Goal: Communication & Community: Answer question/provide support

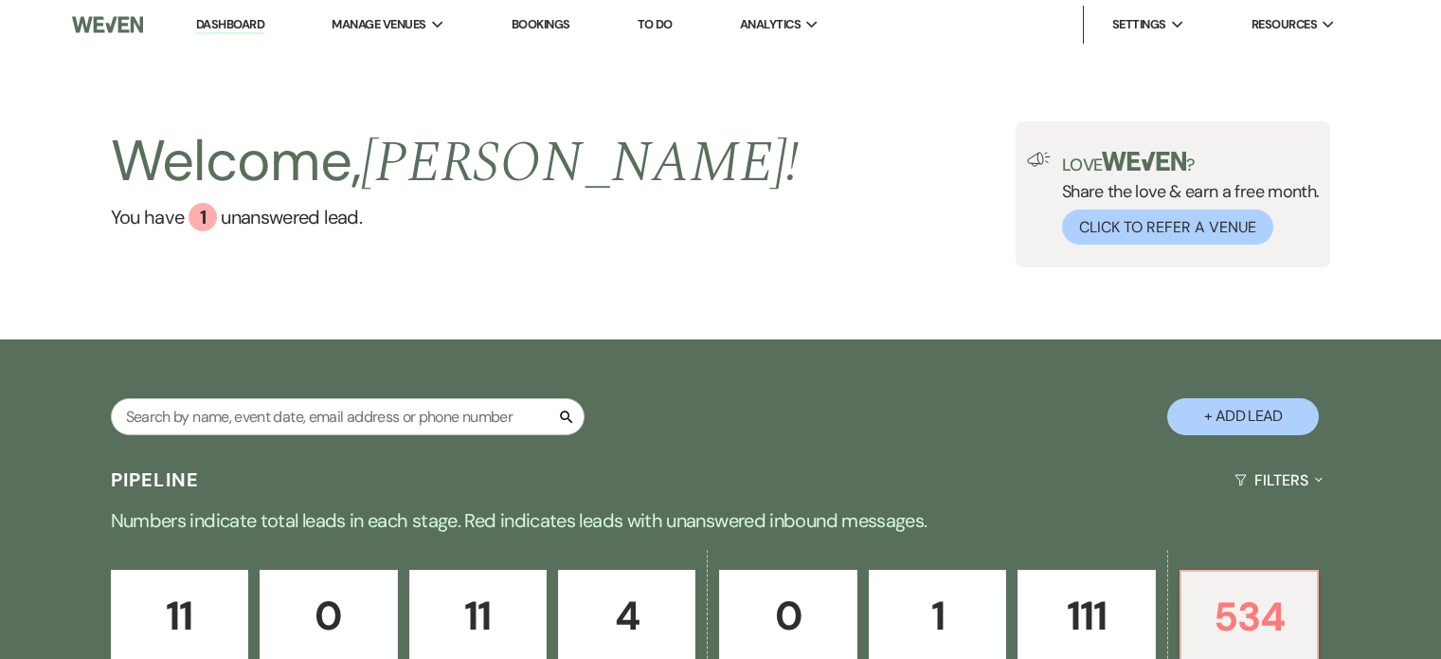
select select "8"
select select "10"
select select "8"
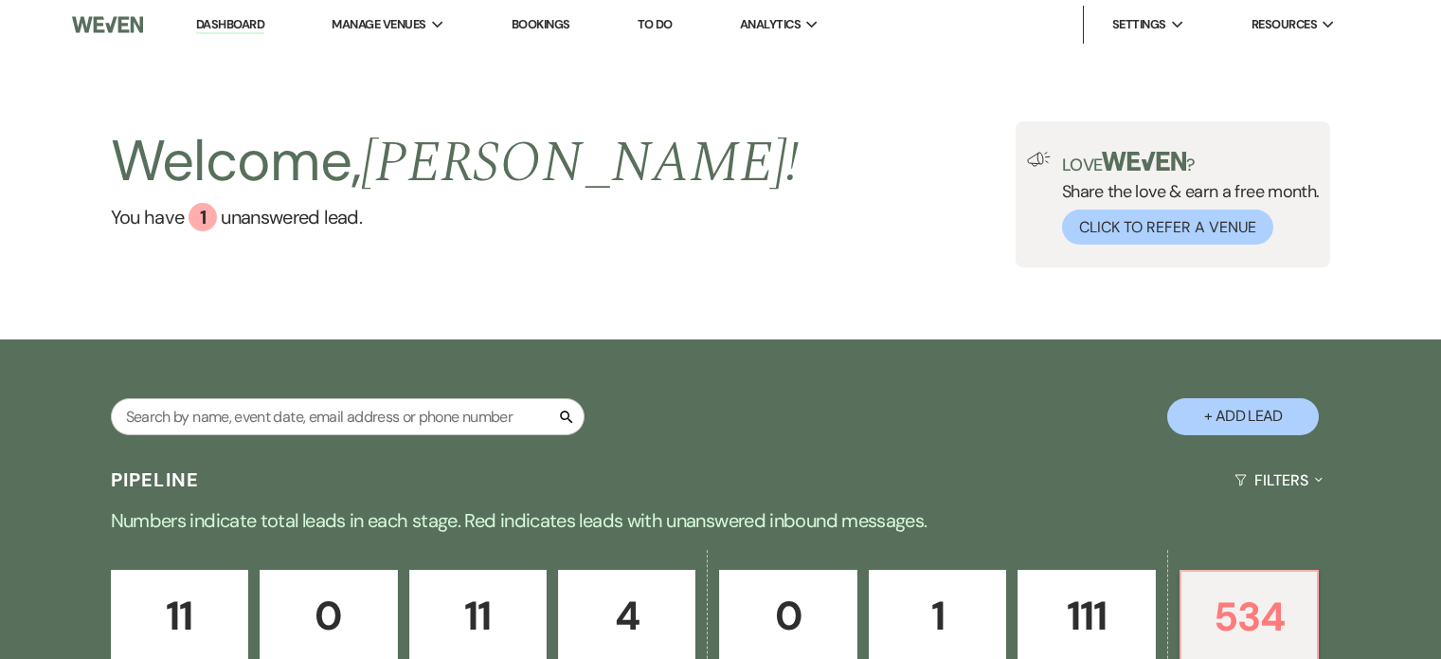
select select "8"
select select "5"
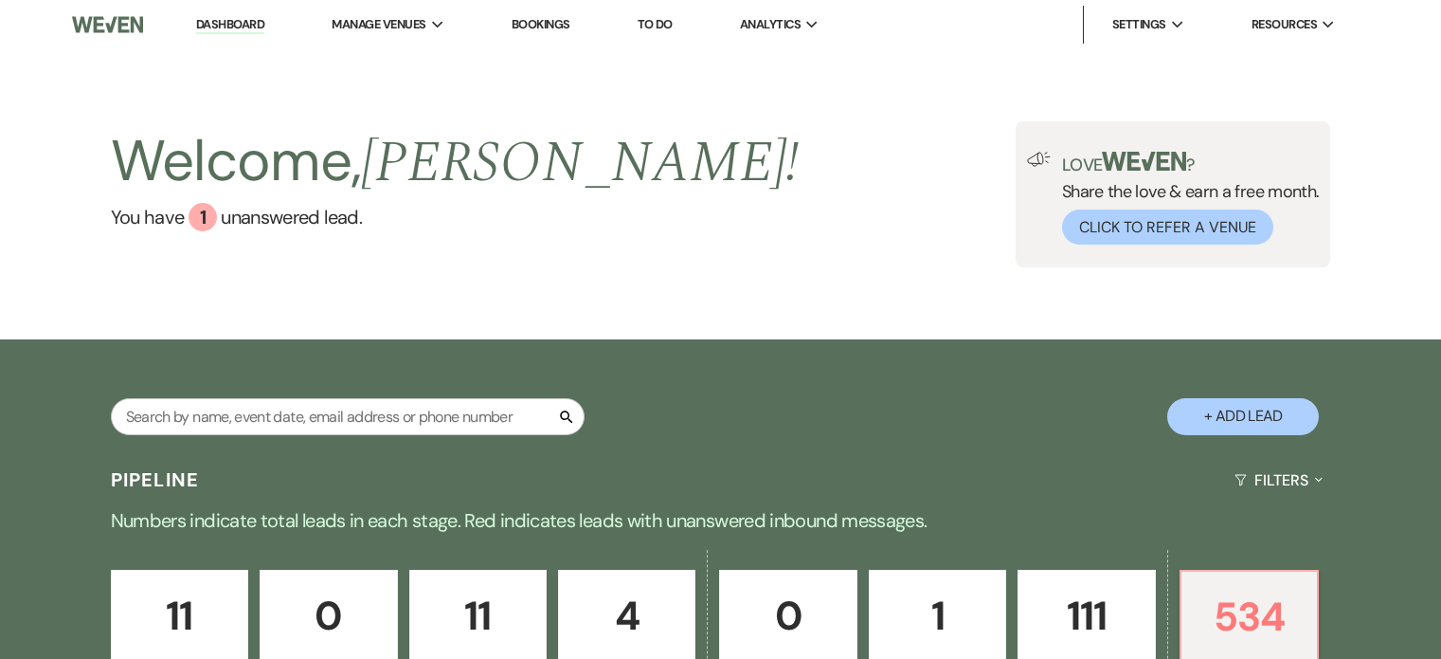
select select "8"
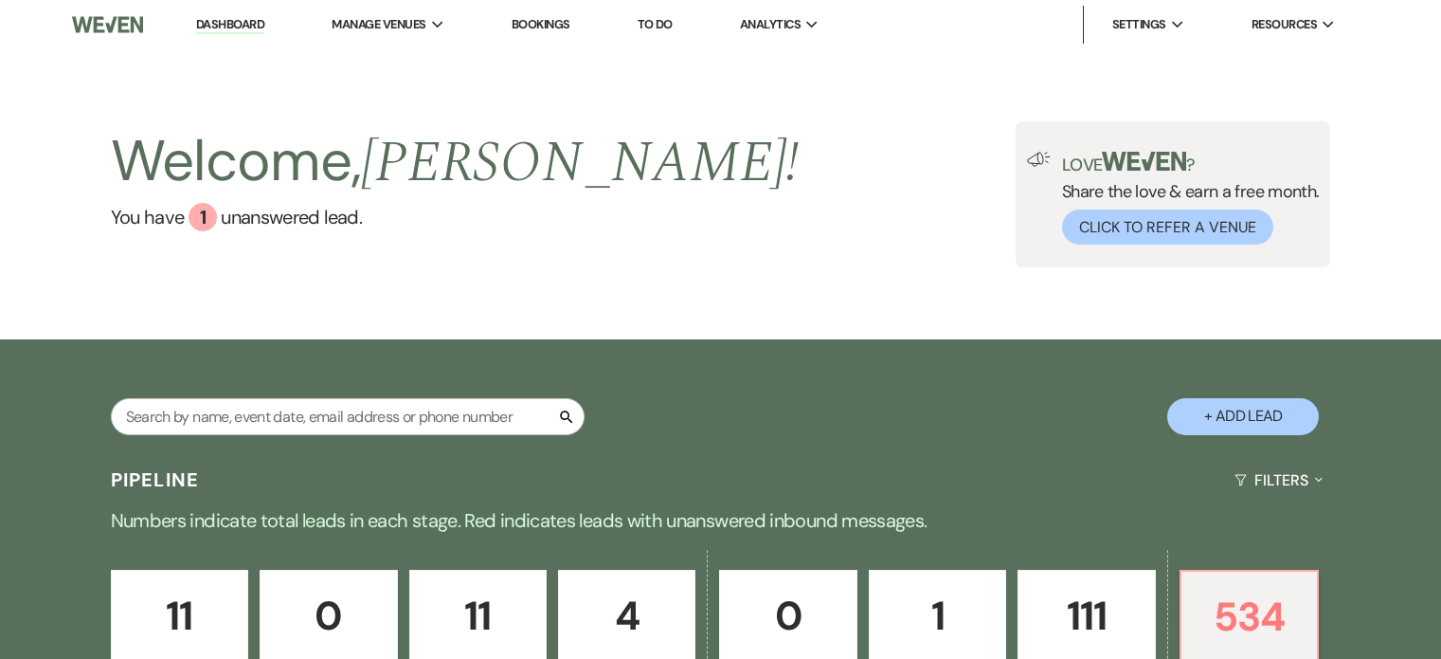
select select "8"
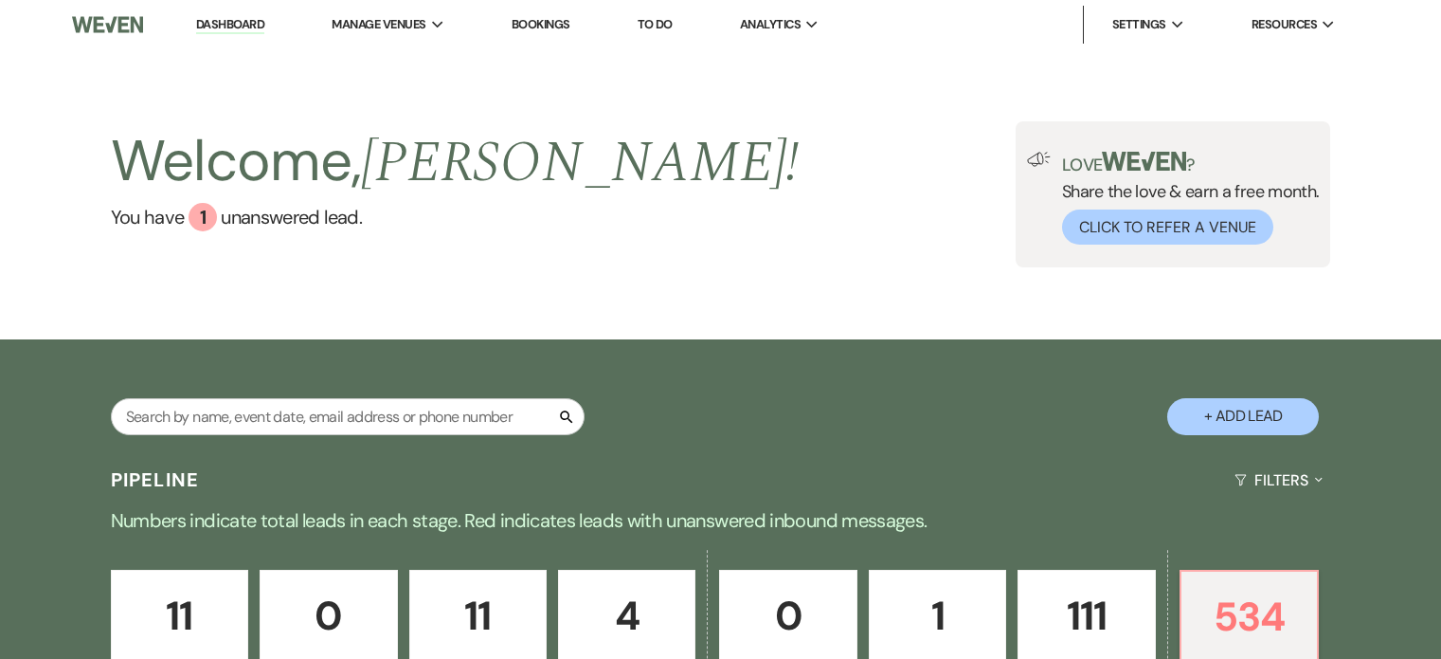
select select "8"
select select "10"
select select "8"
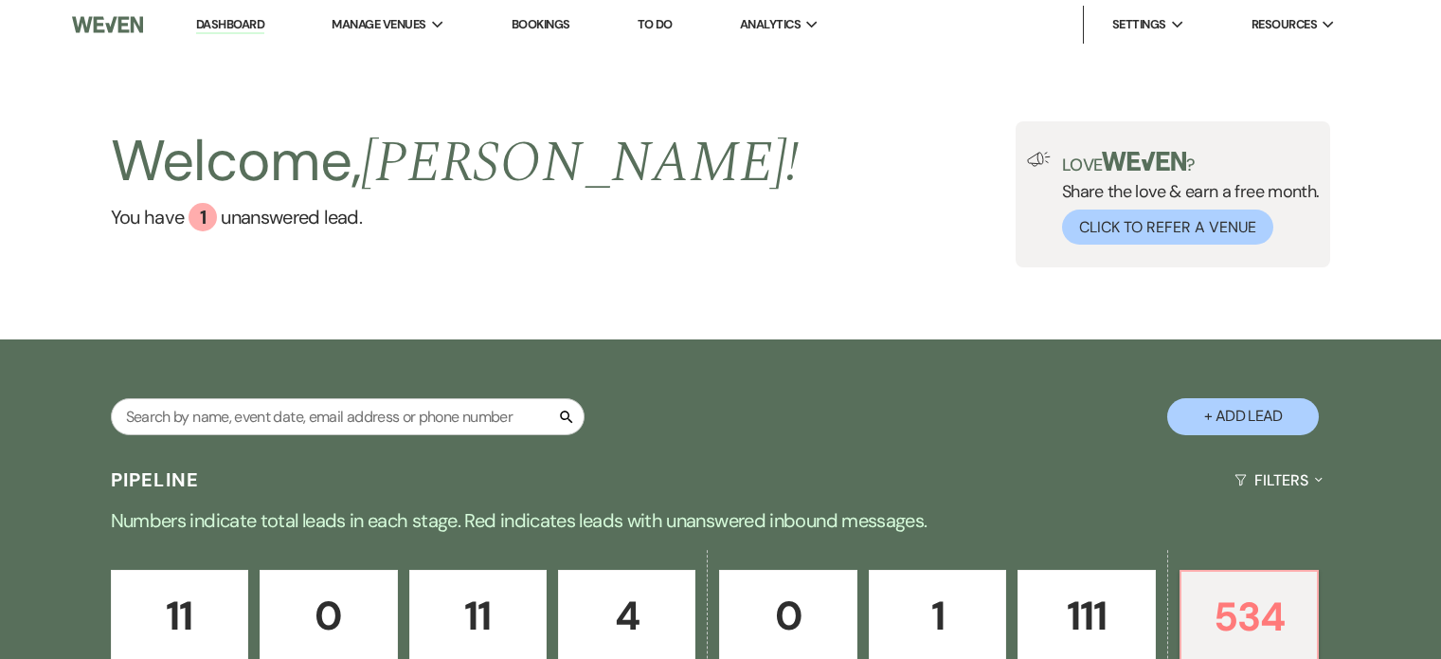
select select "8"
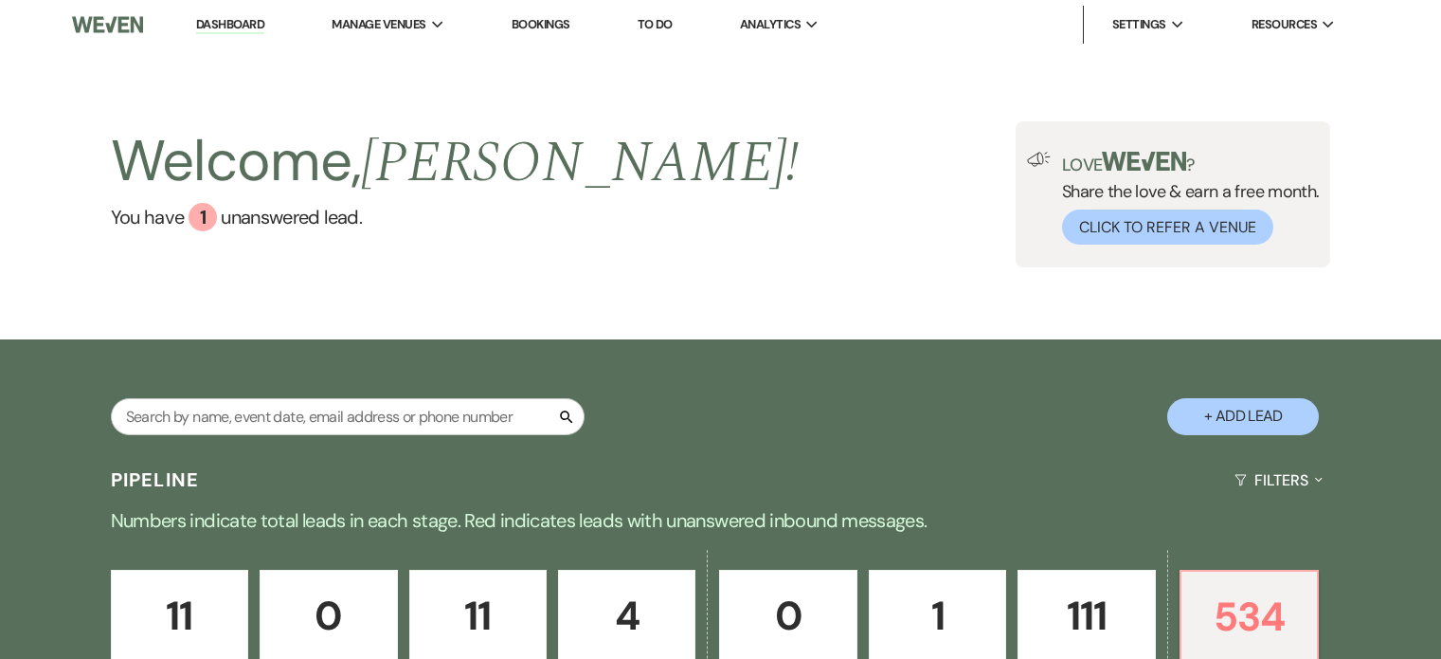
select select "8"
select select "7"
select select "8"
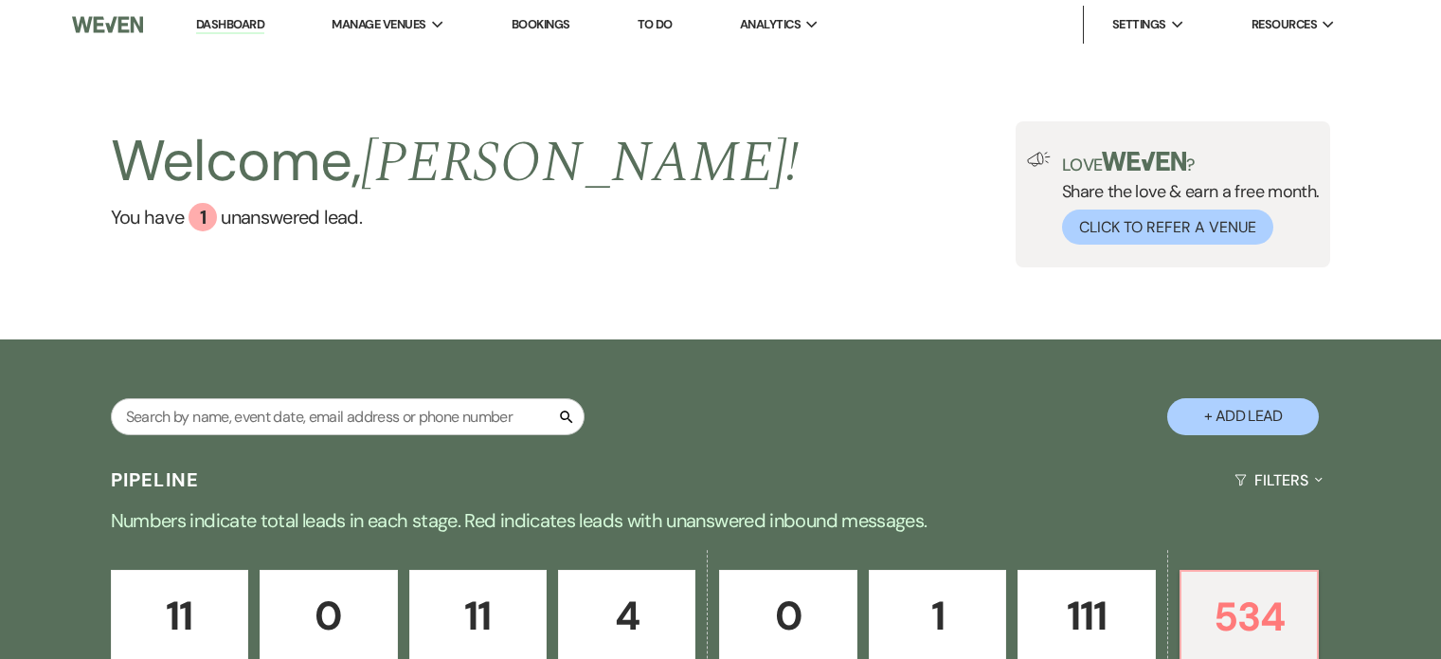
select select "6"
select select "8"
select select "5"
select select "8"
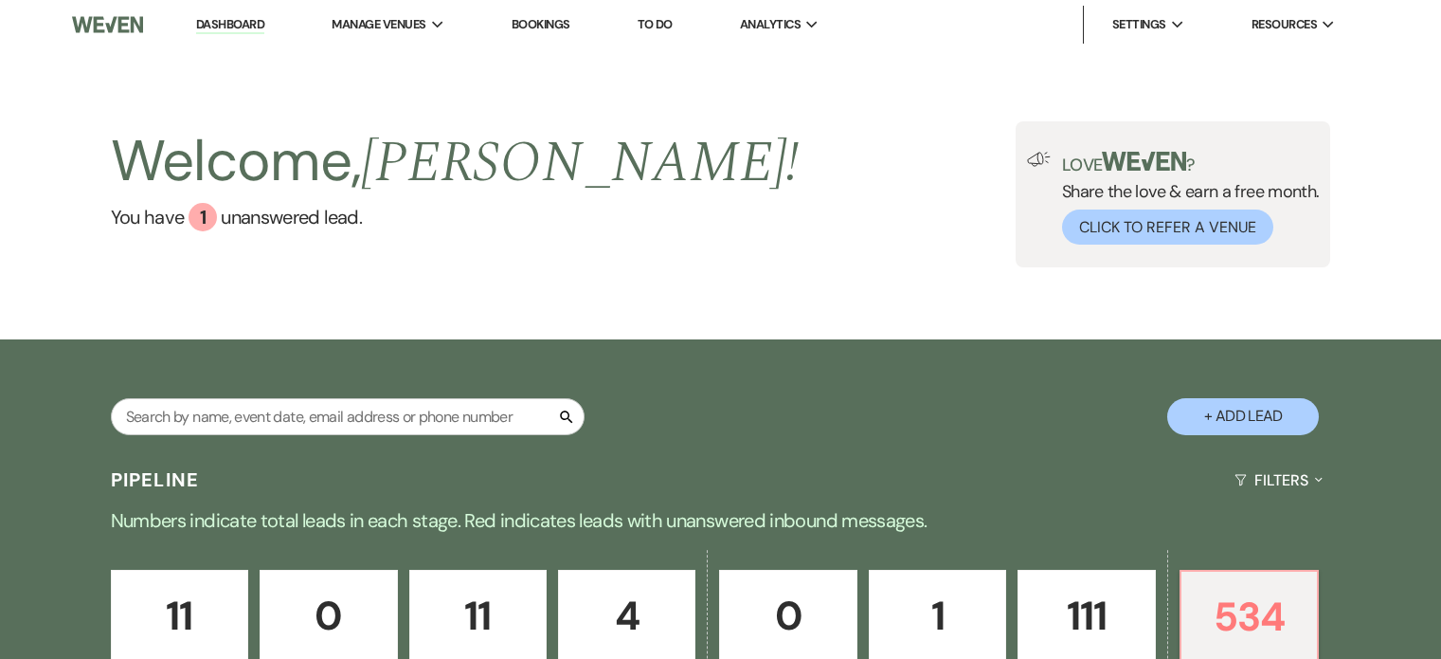
select select "8"
select select "5"
select select "8"
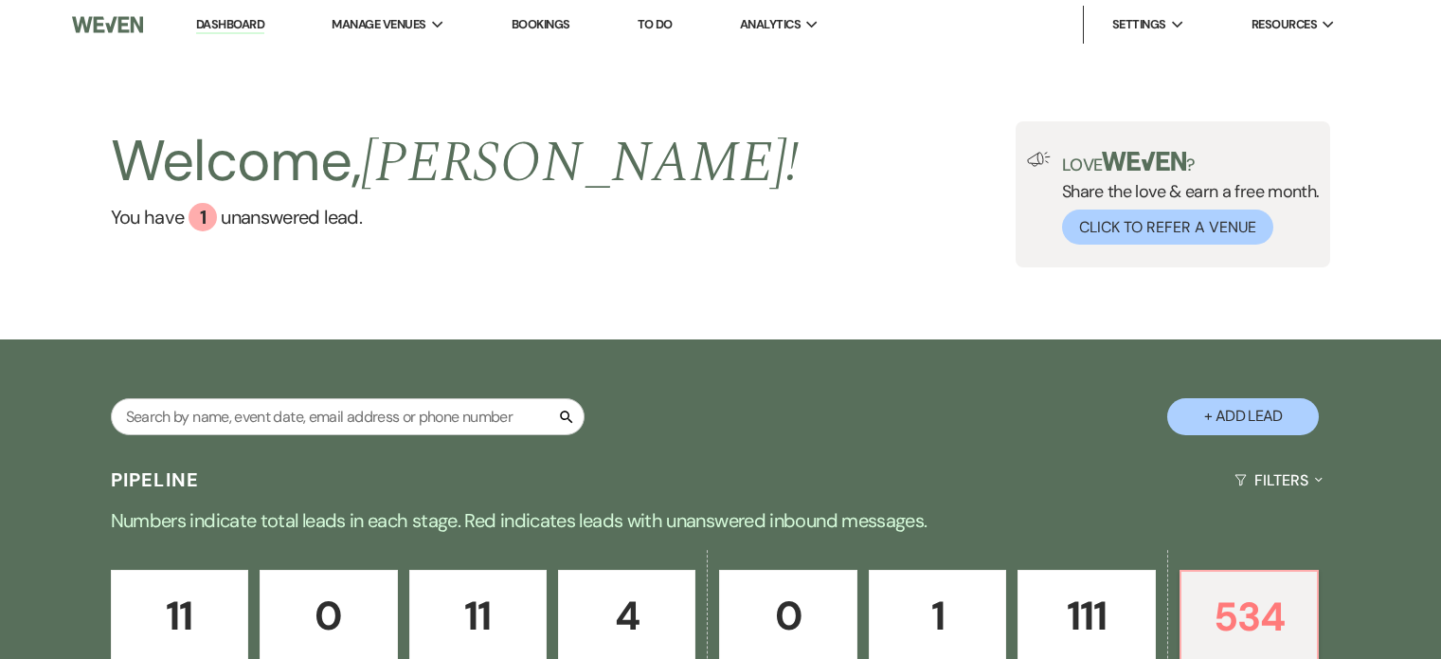
select select "8"
select select "5"
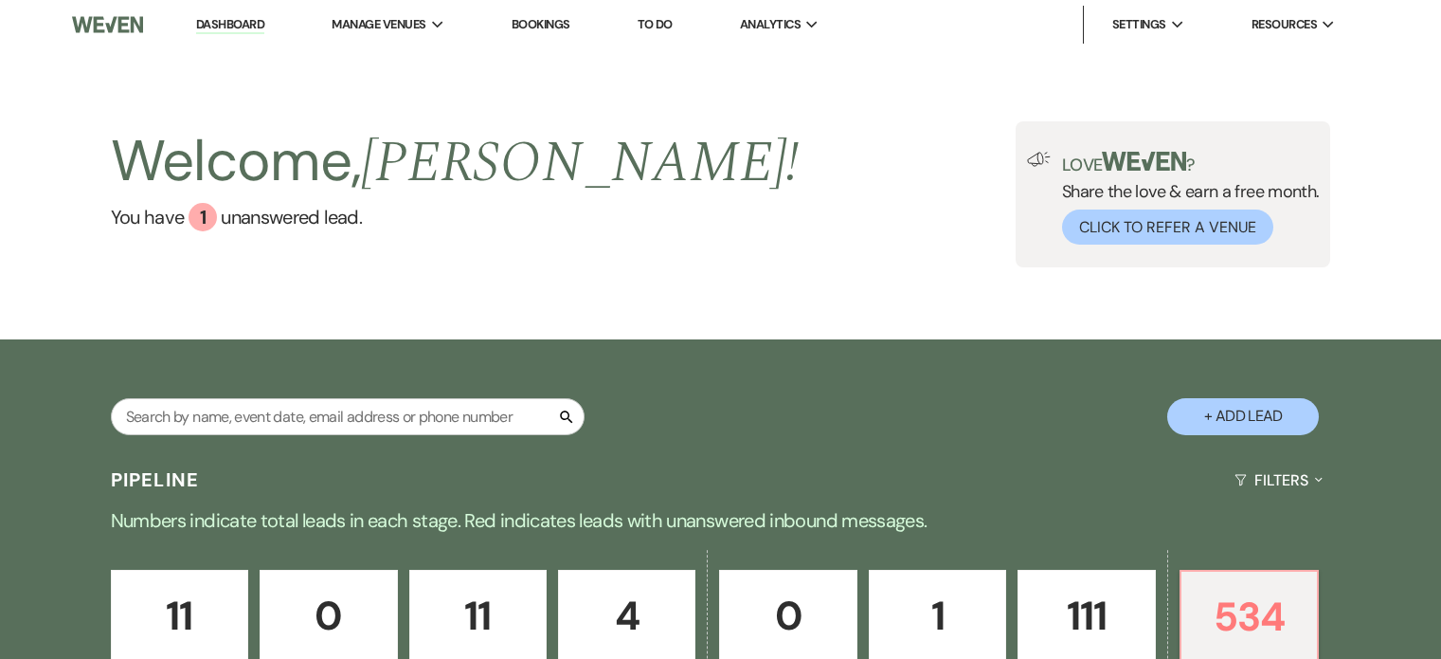
select select "8"
select select "5"
select select "8"
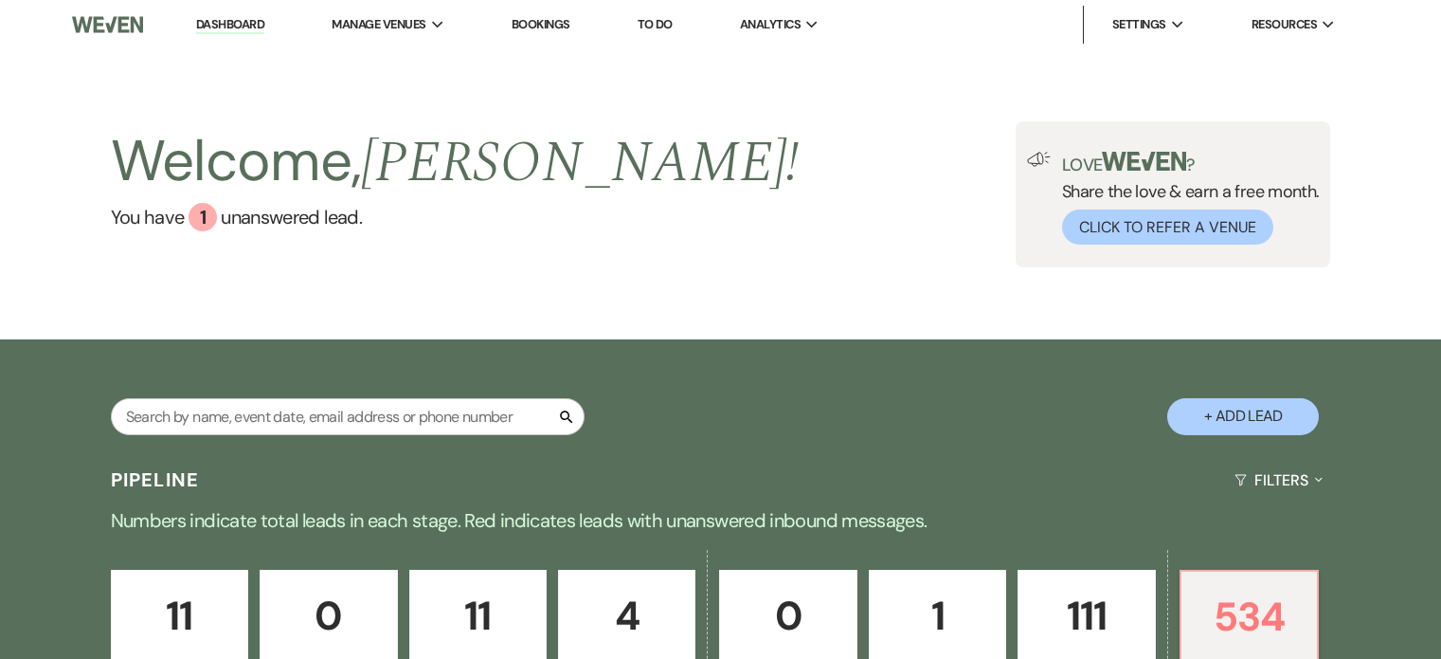
select select "5"
select select "8"
select select "10"
select select "8"
select select "10"
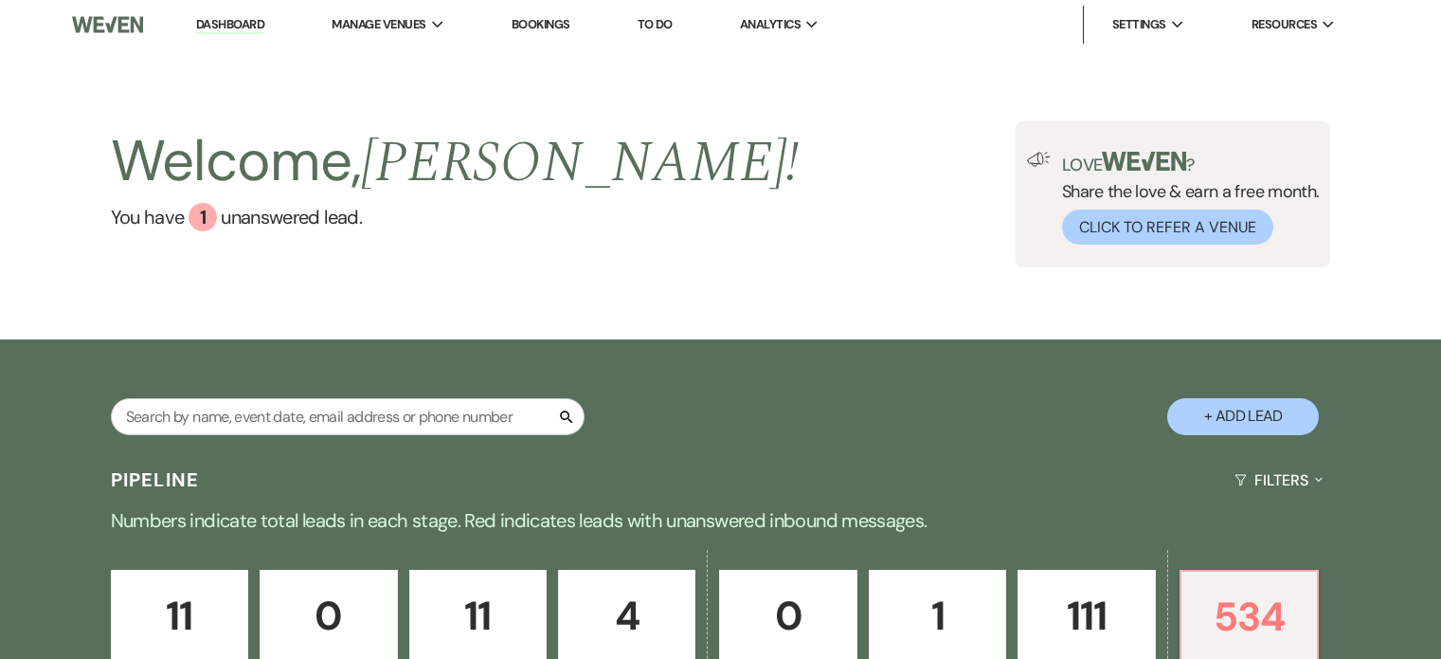
select select "8"
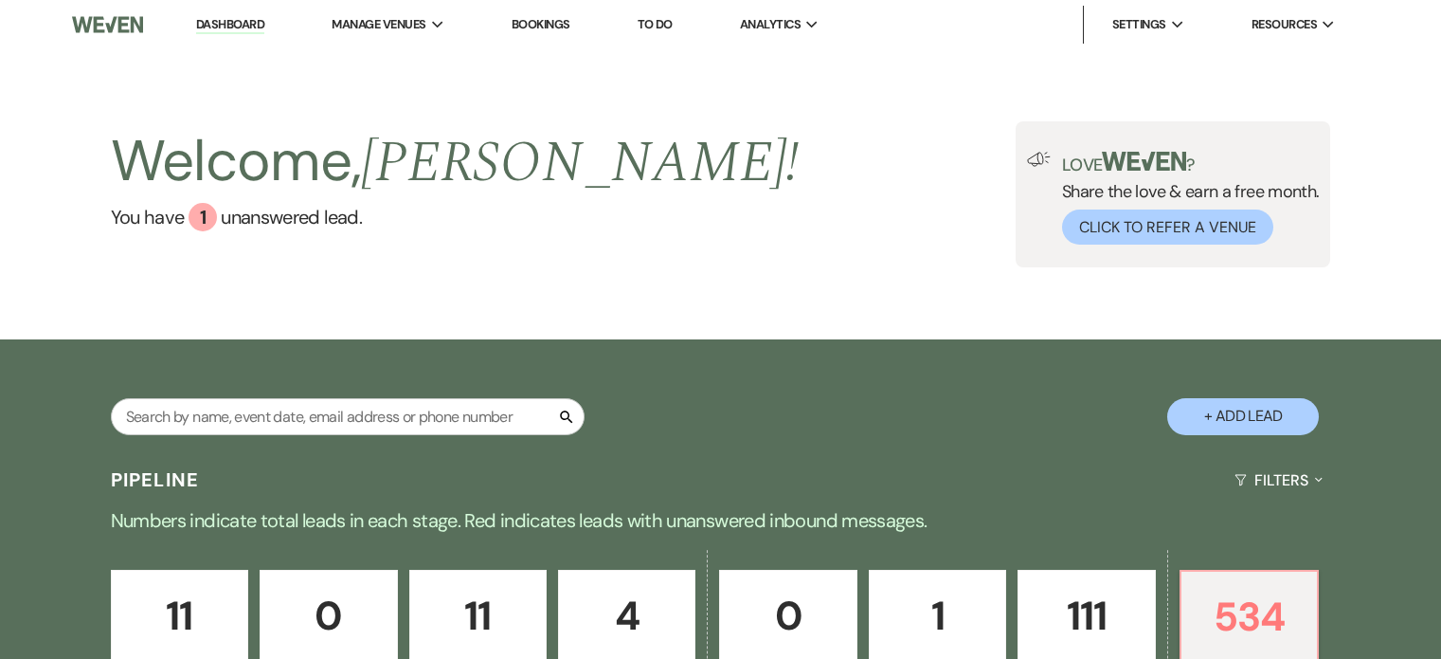
select select "8"
select select "5"
select select "8"
select select "5"
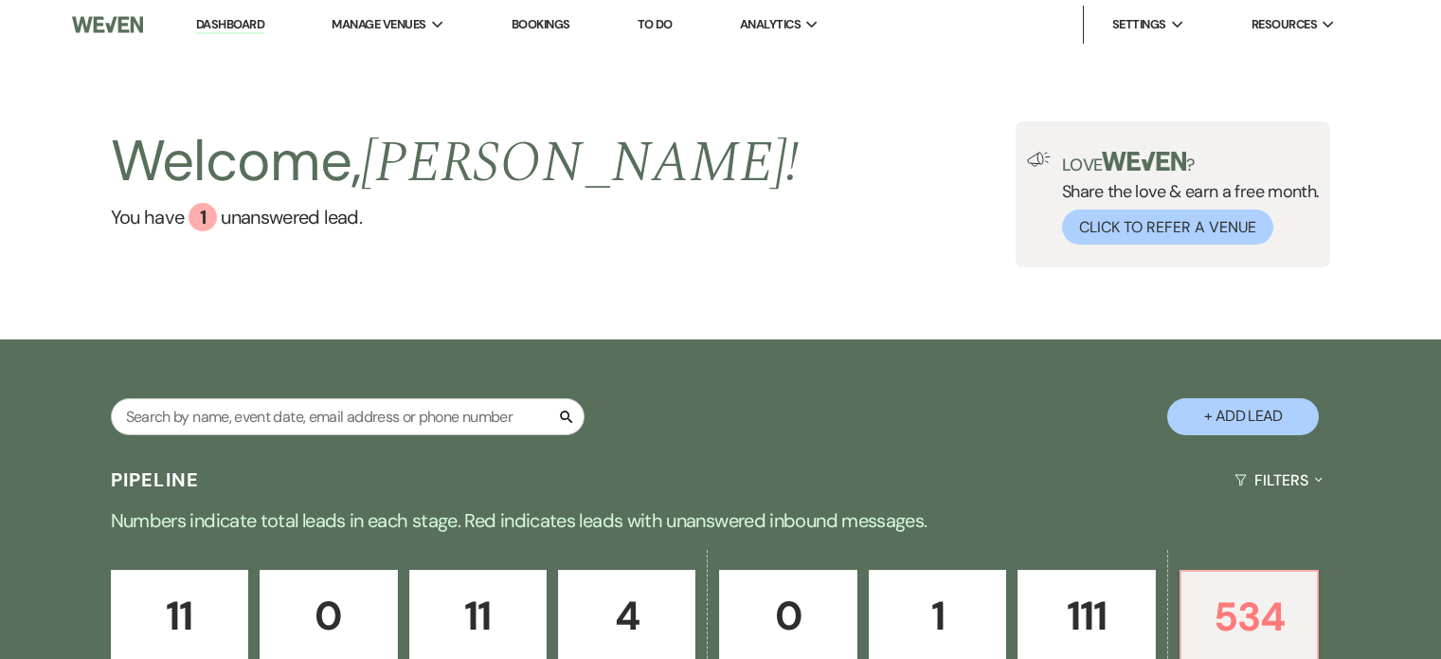
select select "8"
select select "10"
select select "8"
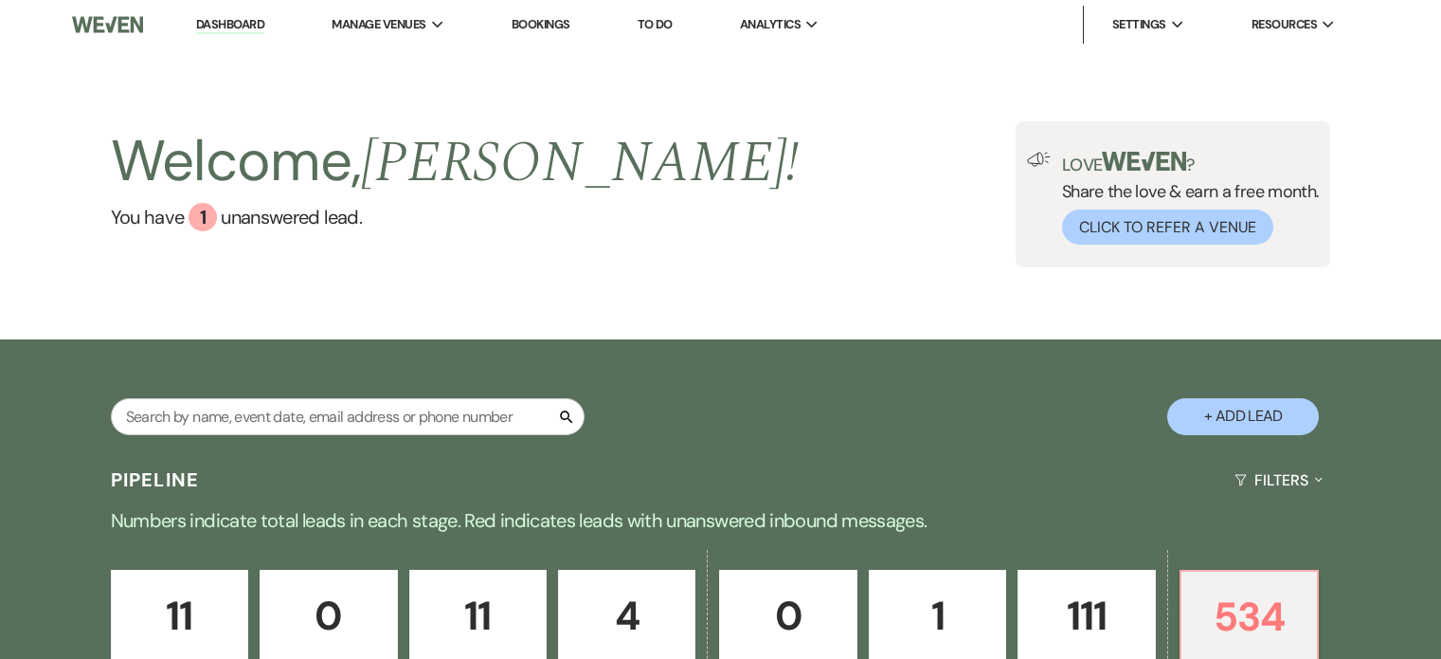
select select "5"
select select "8"
select select "7"
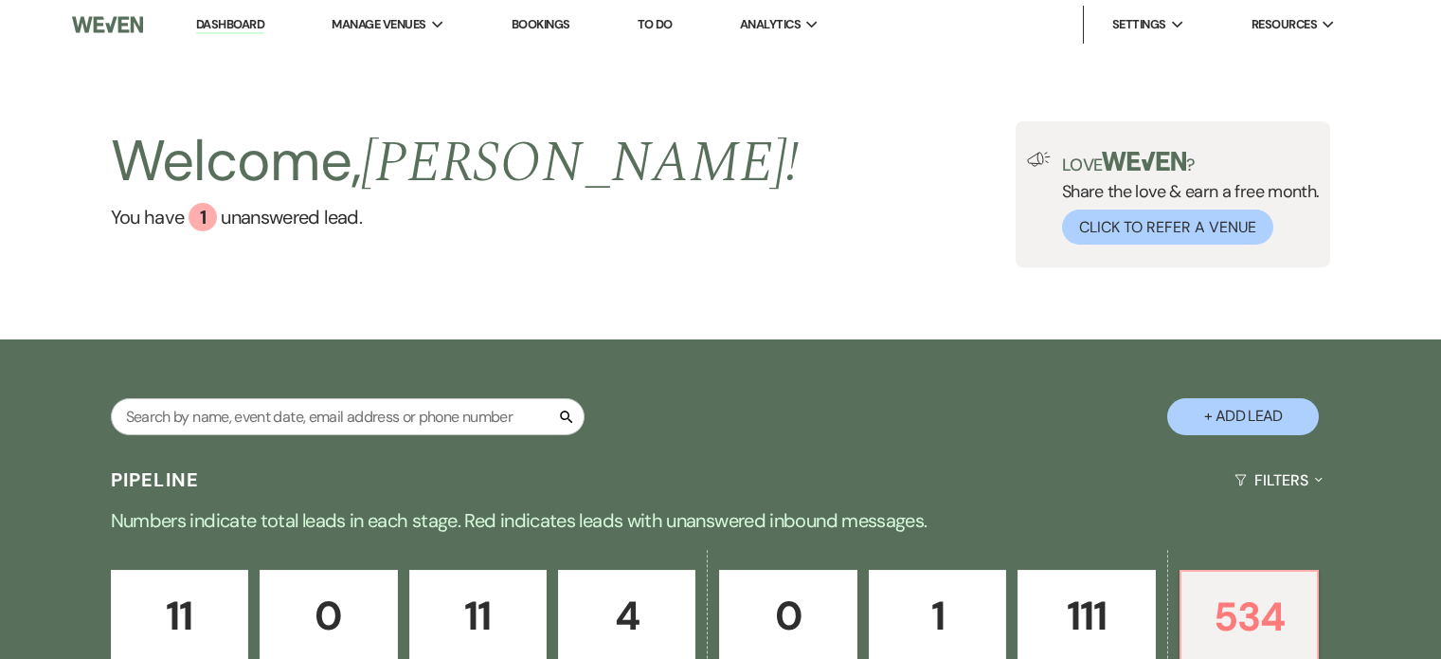
select select "8"
select select "7"
select select "8"
select select "5"
select select "8"
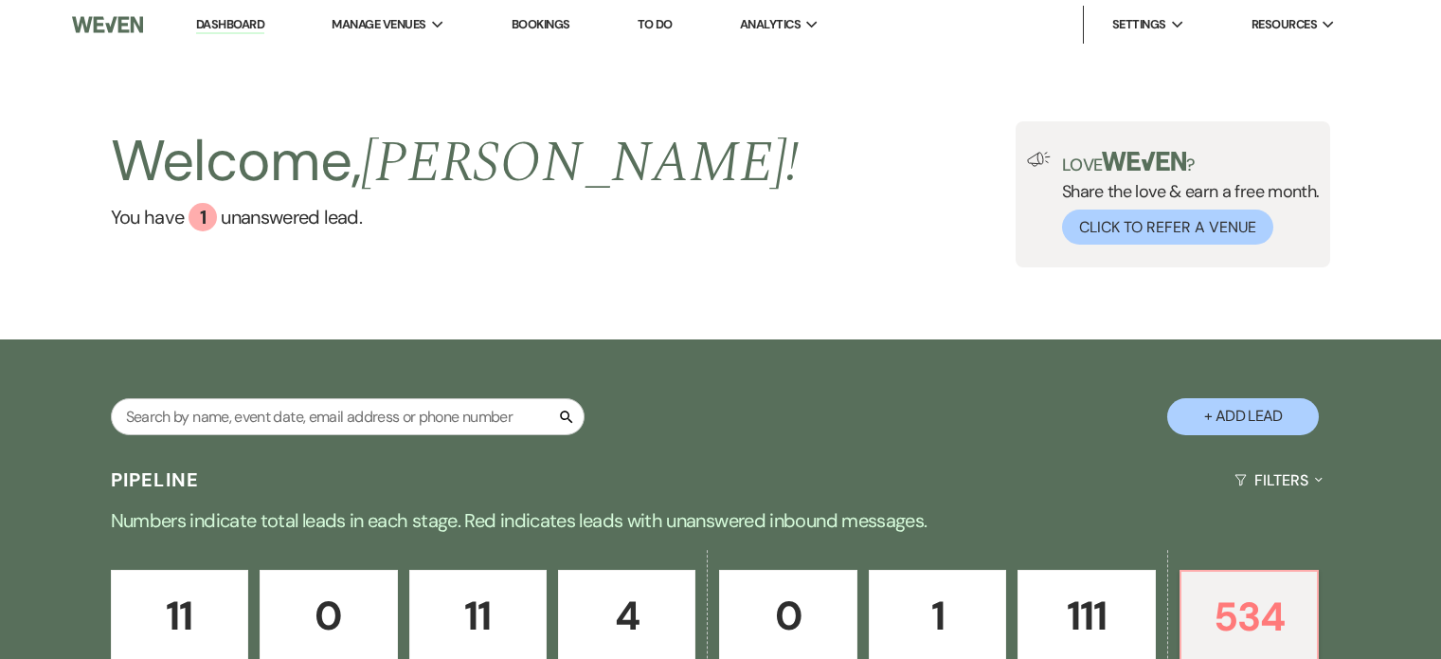
select select "8"
select select "5"
select select "8"
select select "6"
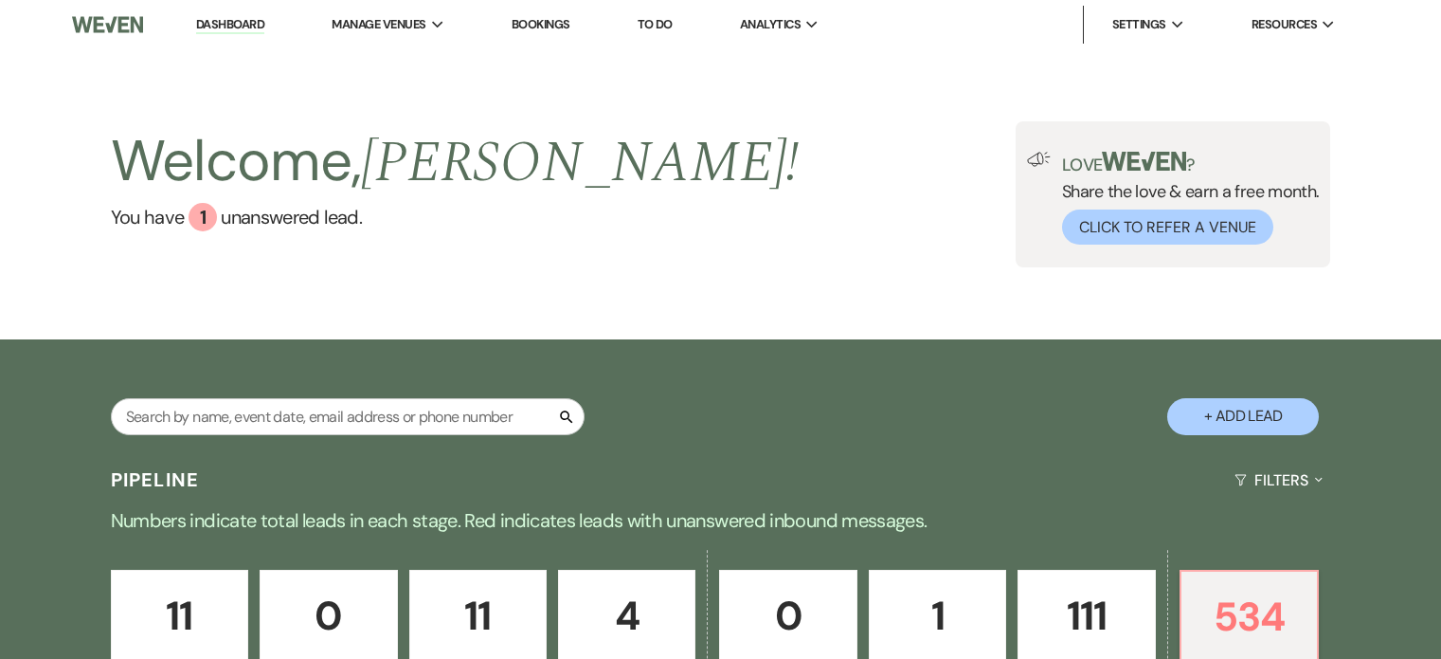
select select "8"
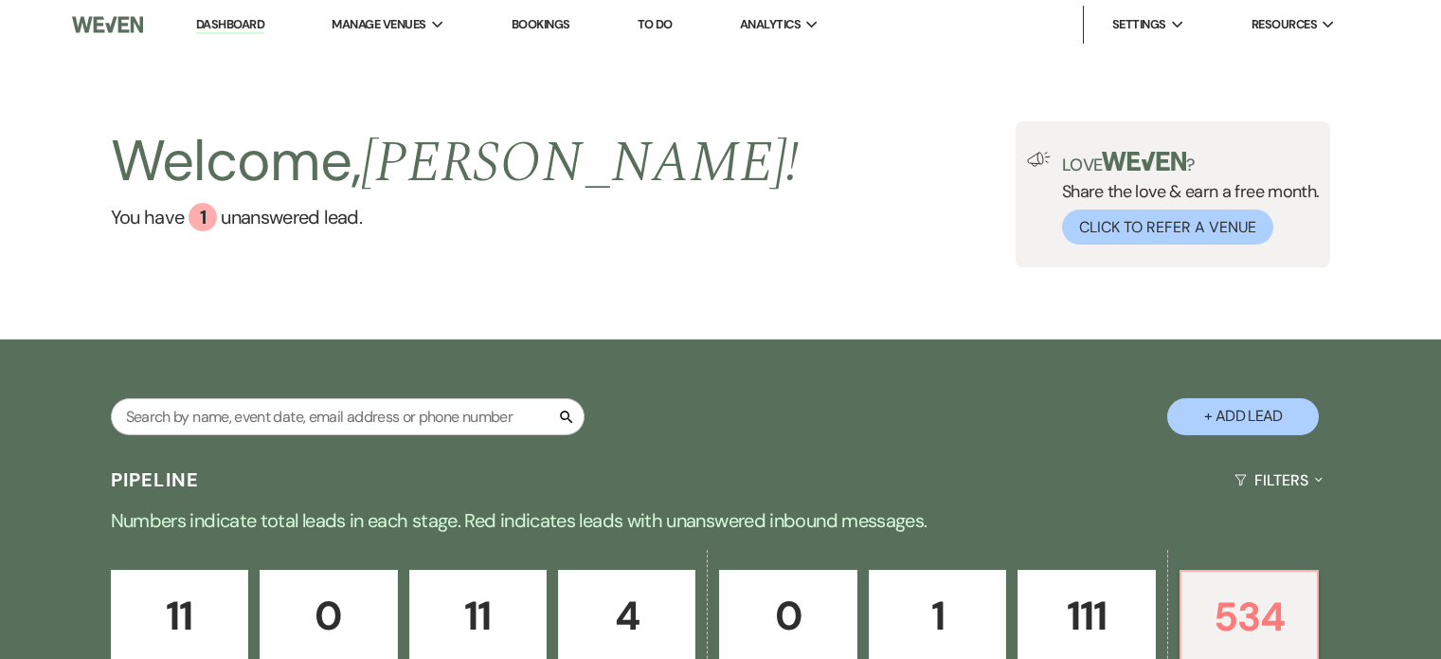
select select "8"
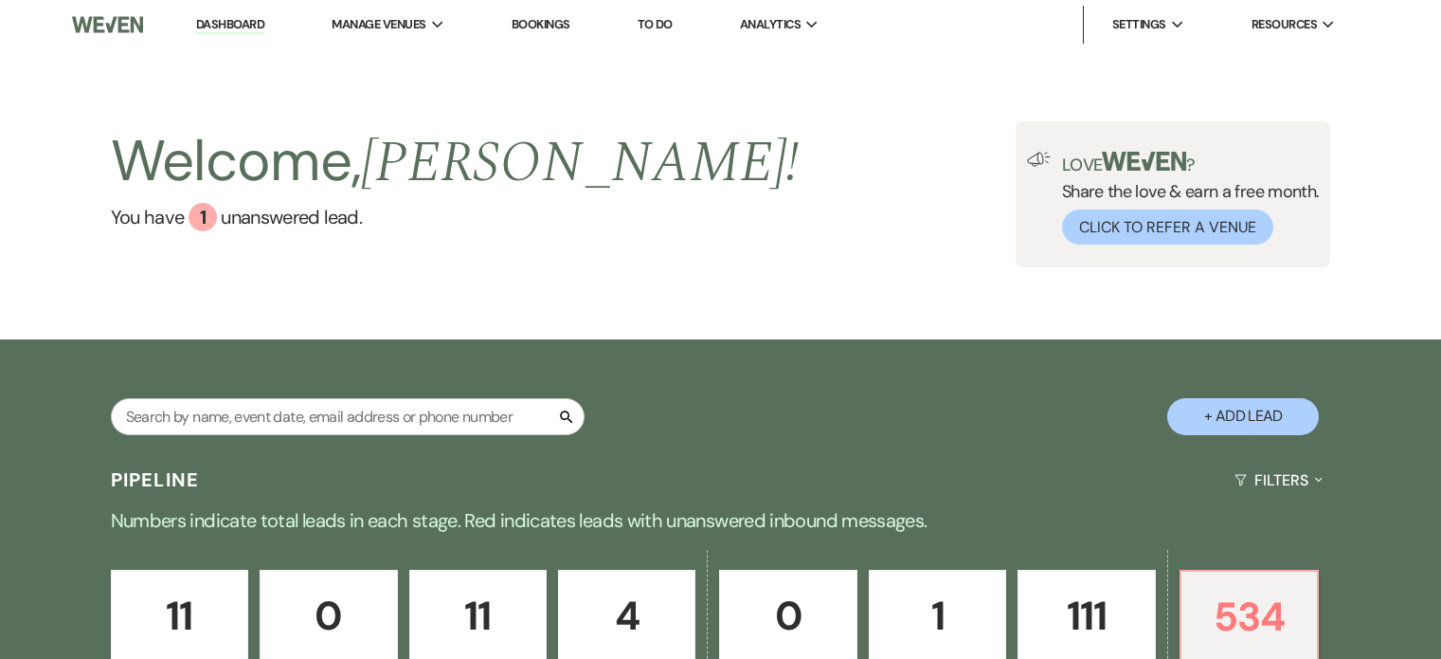
select select "8"
select select "5"
select select "8"
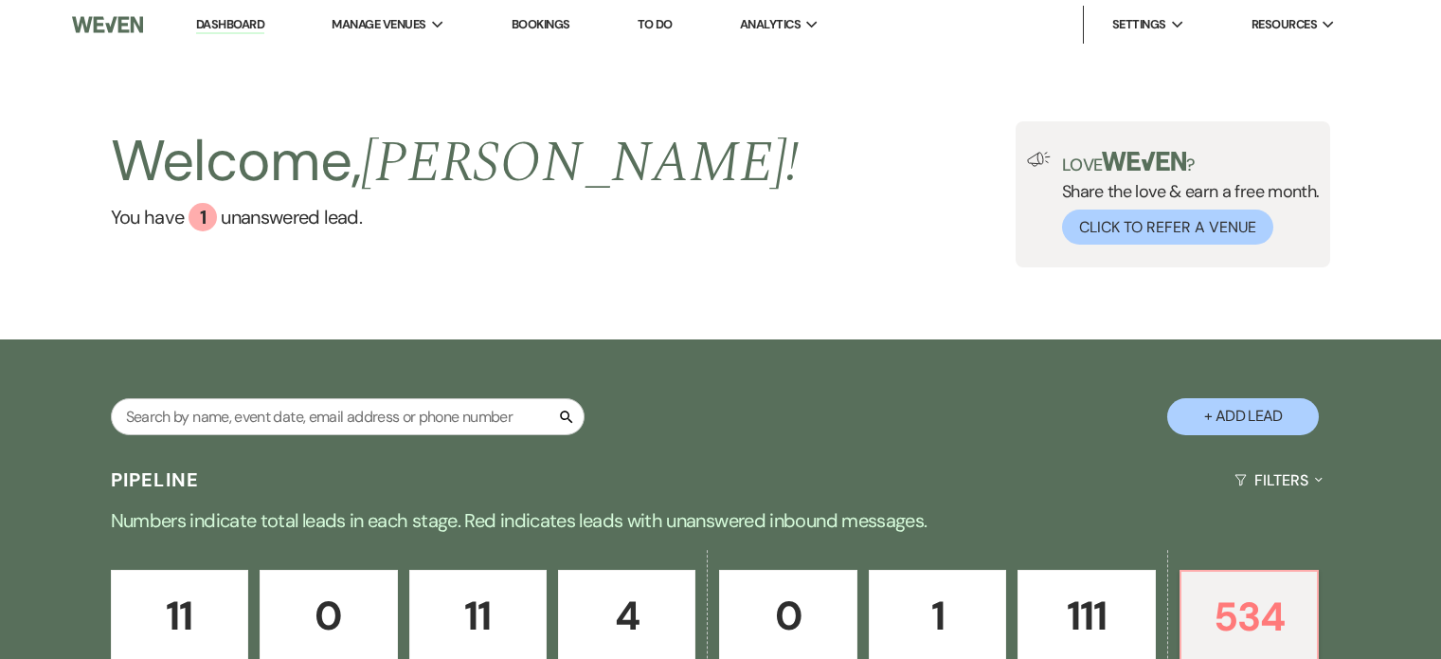
select select "5"
select select "8"
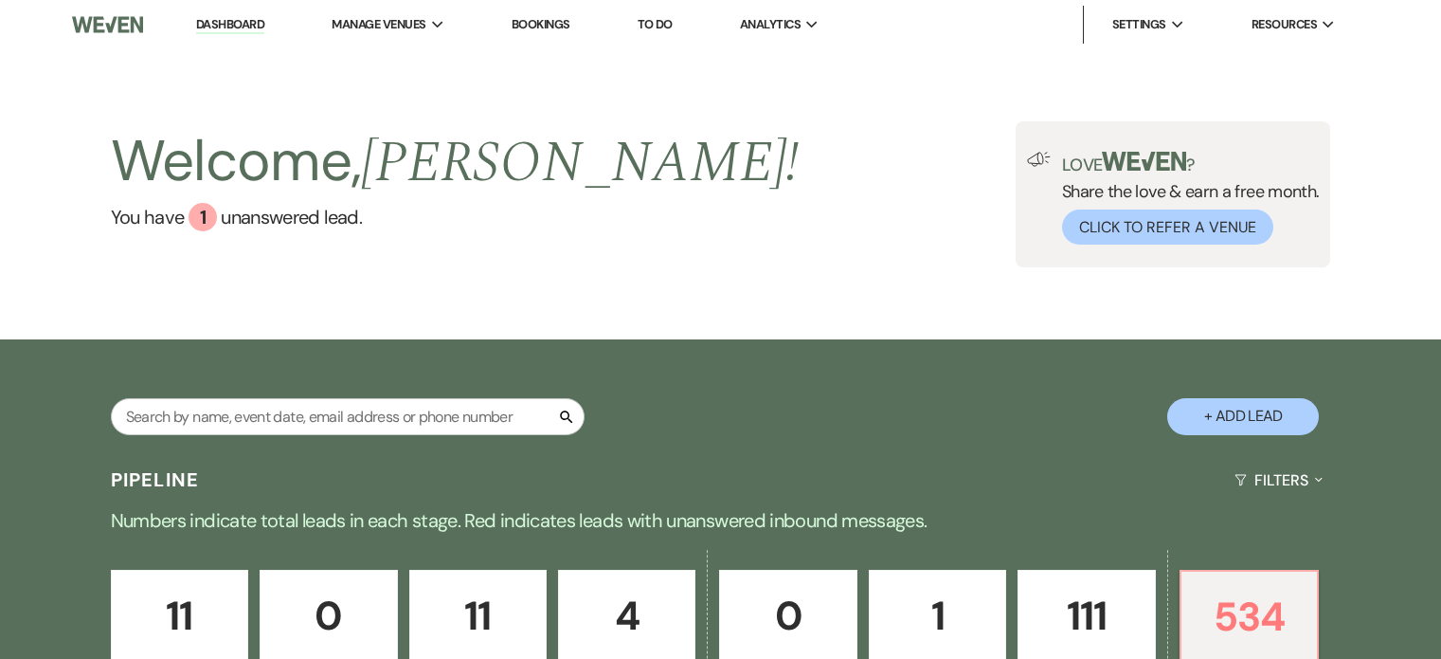
select select "8"
select select "10"
select select "8"
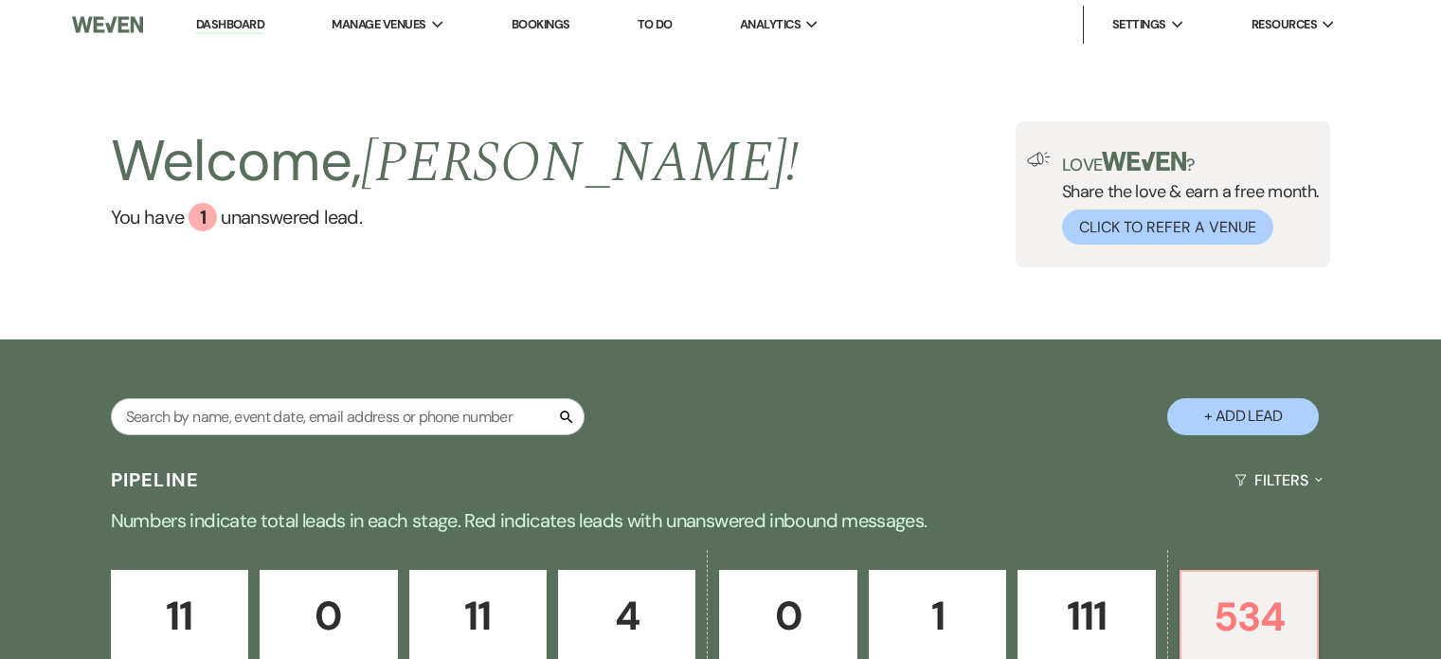
select select "8"
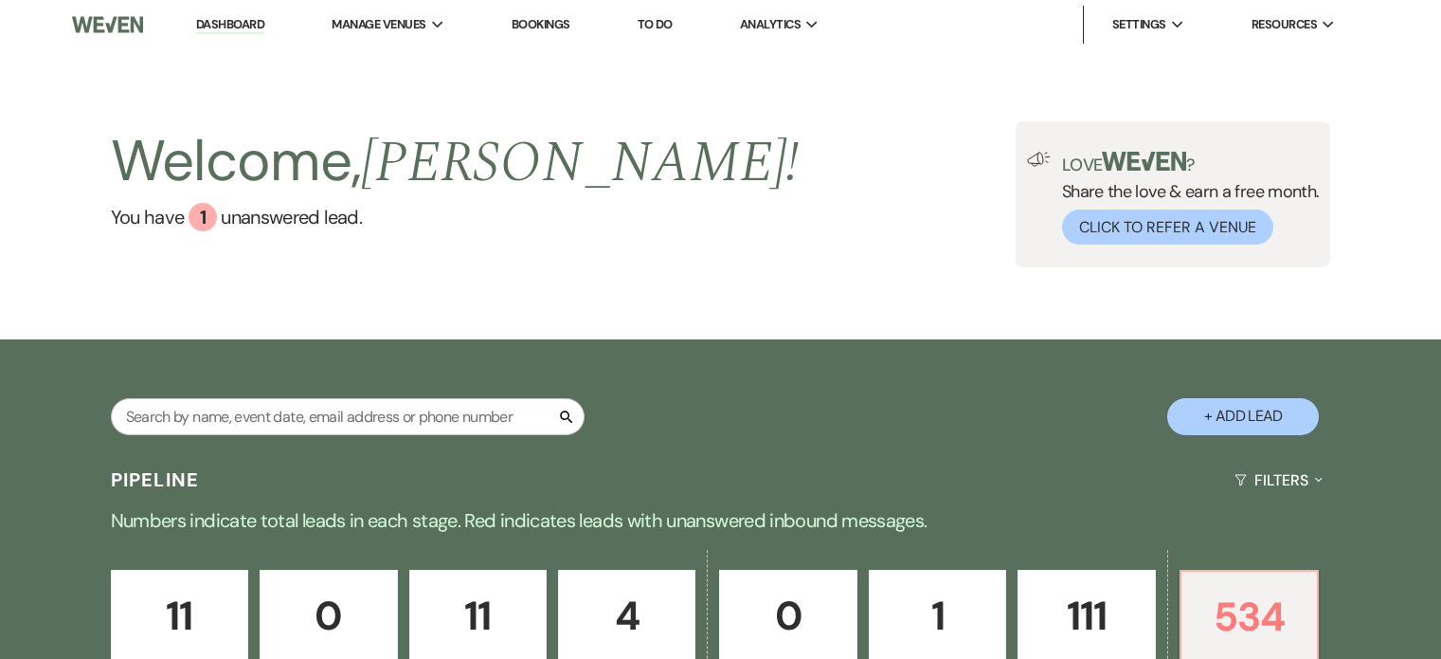
select select "8"
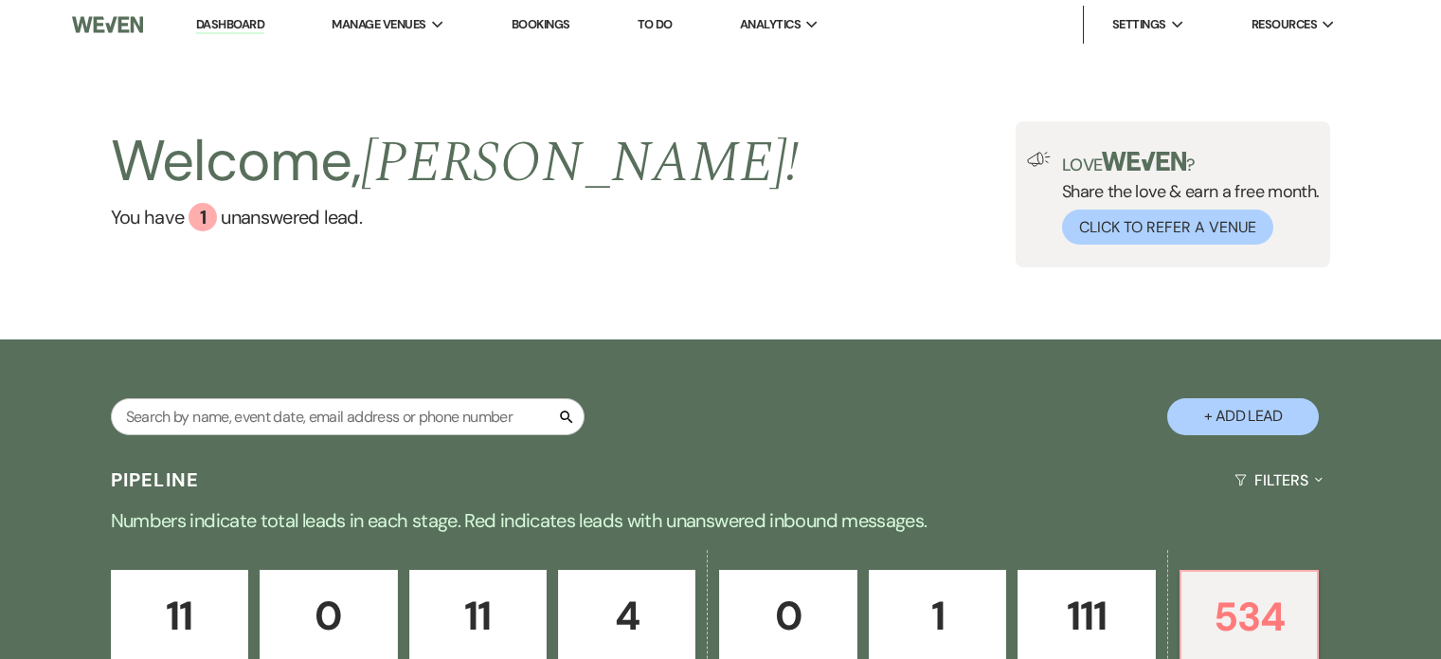
select select "8"
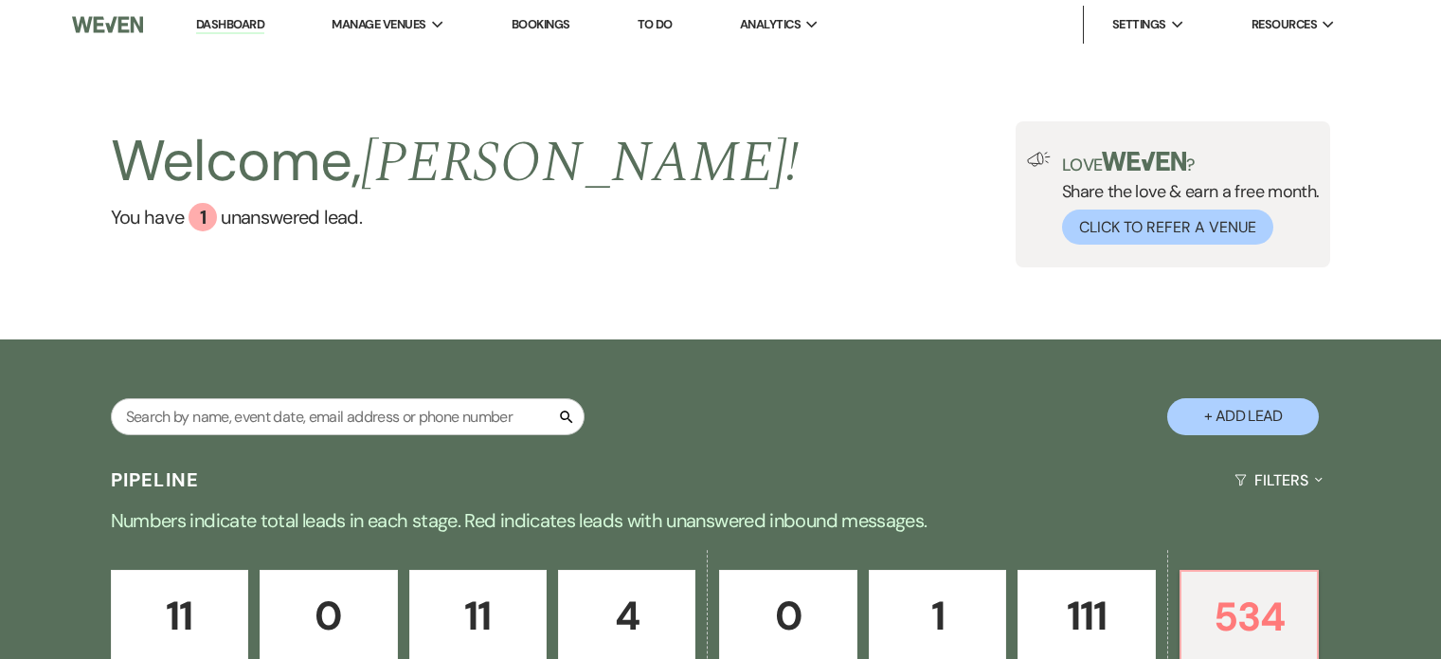
select select "8"
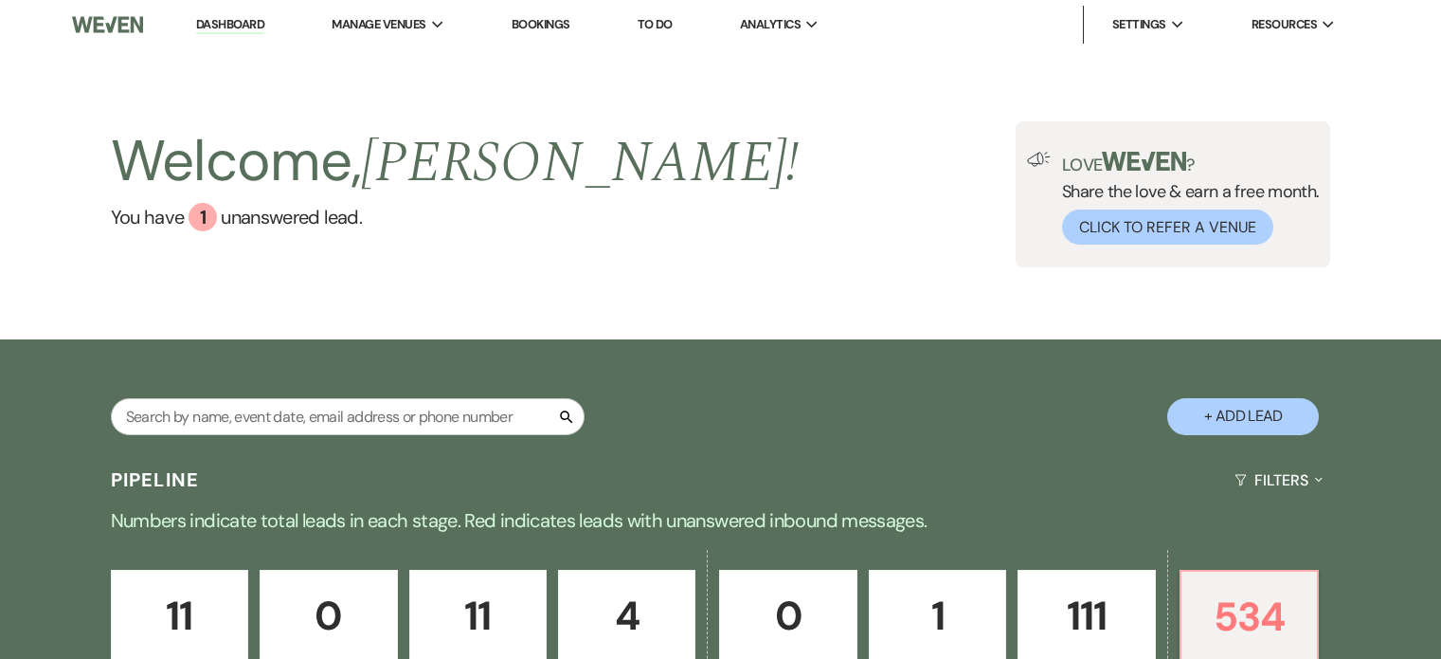
select select "5"
select select "8"
select select "5"
select select "8"
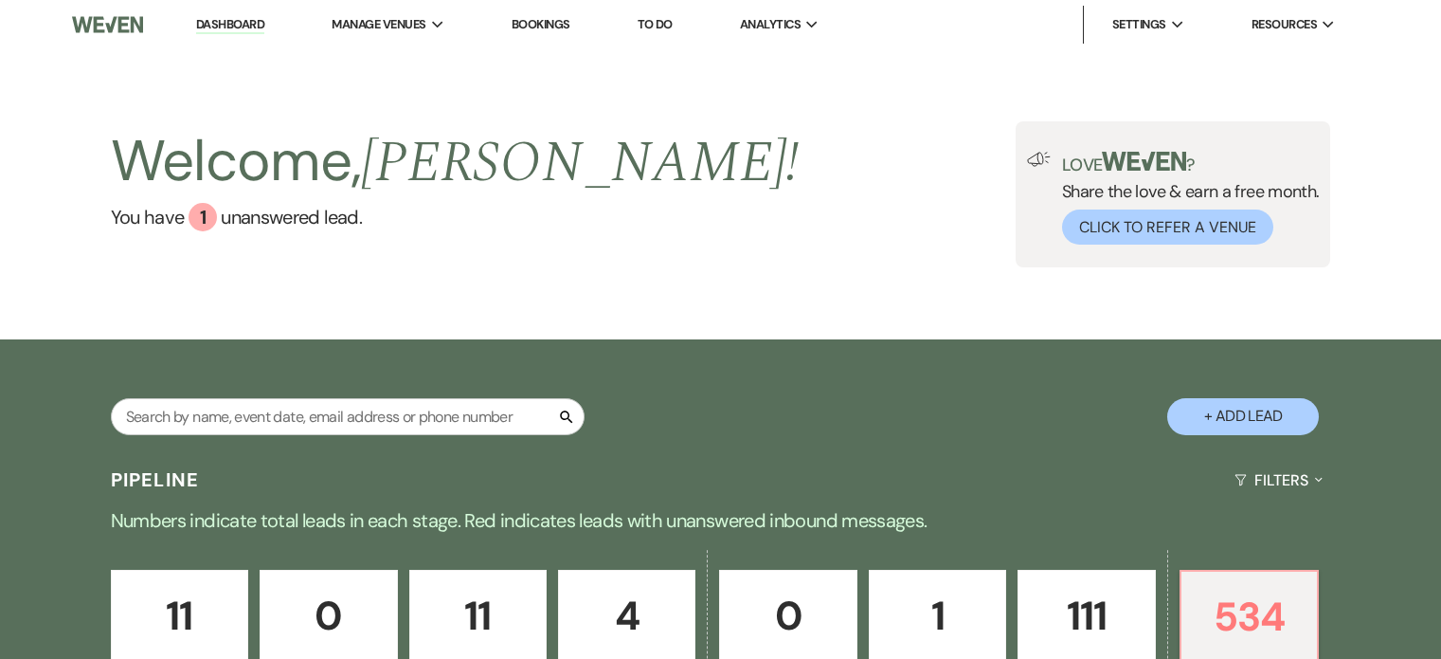
select select "8"
select select "11"
select select "8"
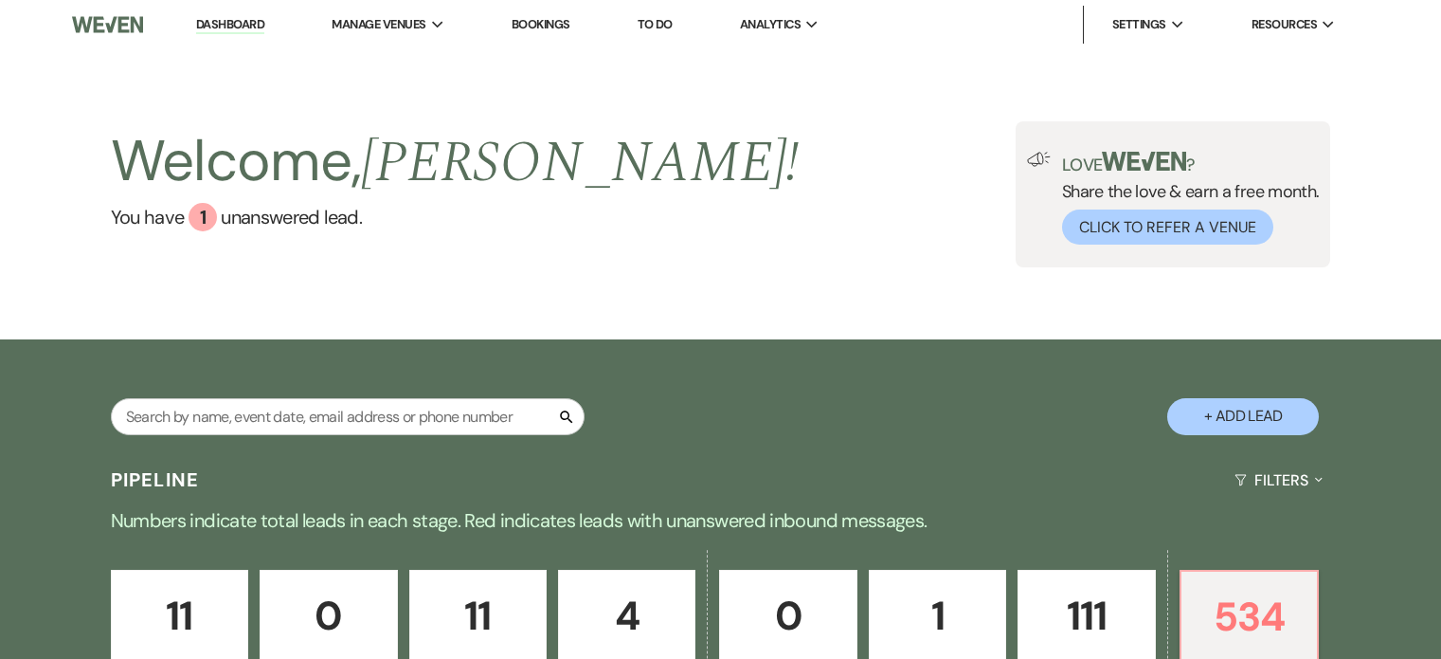
select select "10"
select select "8"
select select "5"
select select "8"
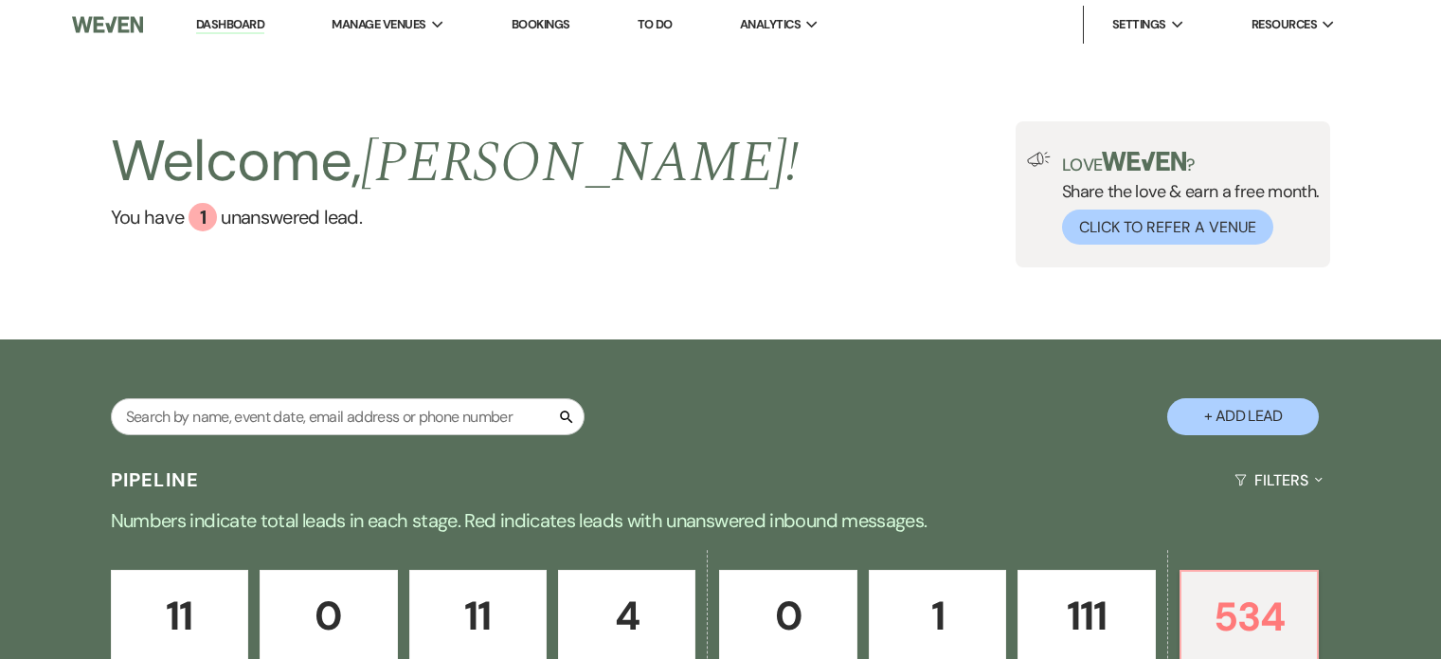
select select "8"
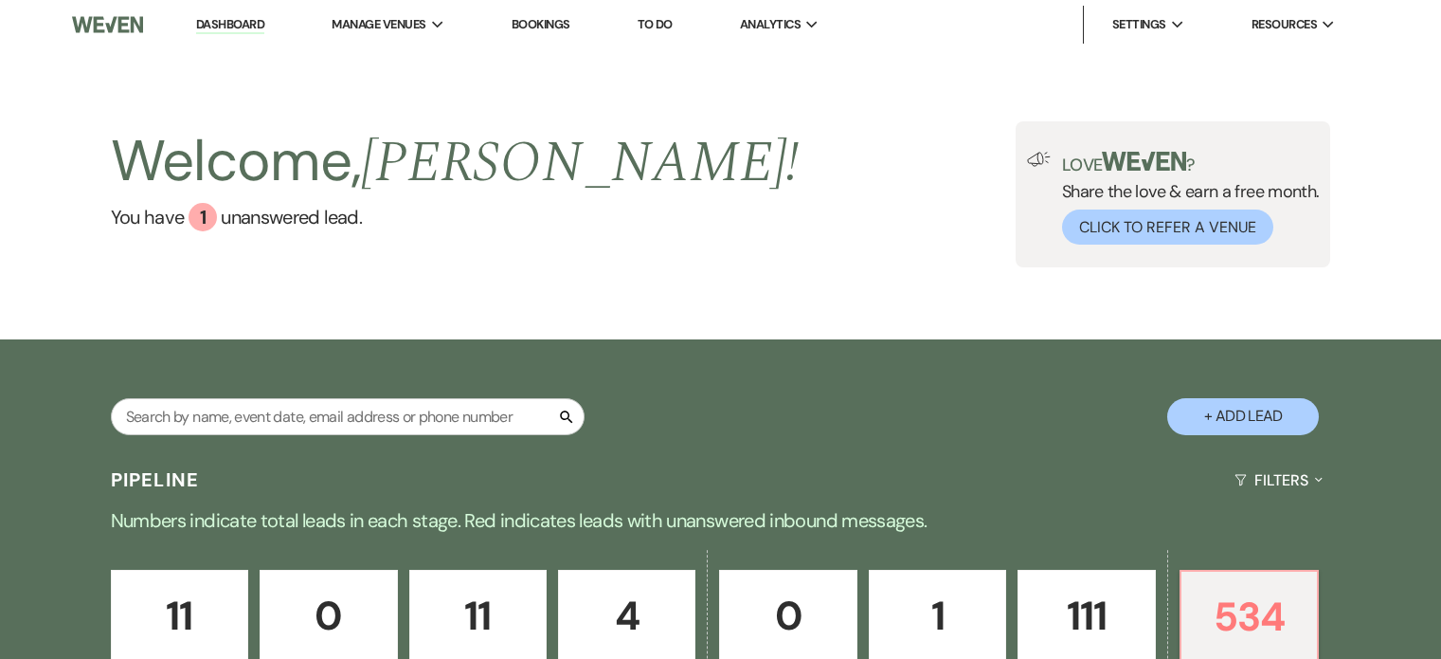
select select "8"
select select "5"
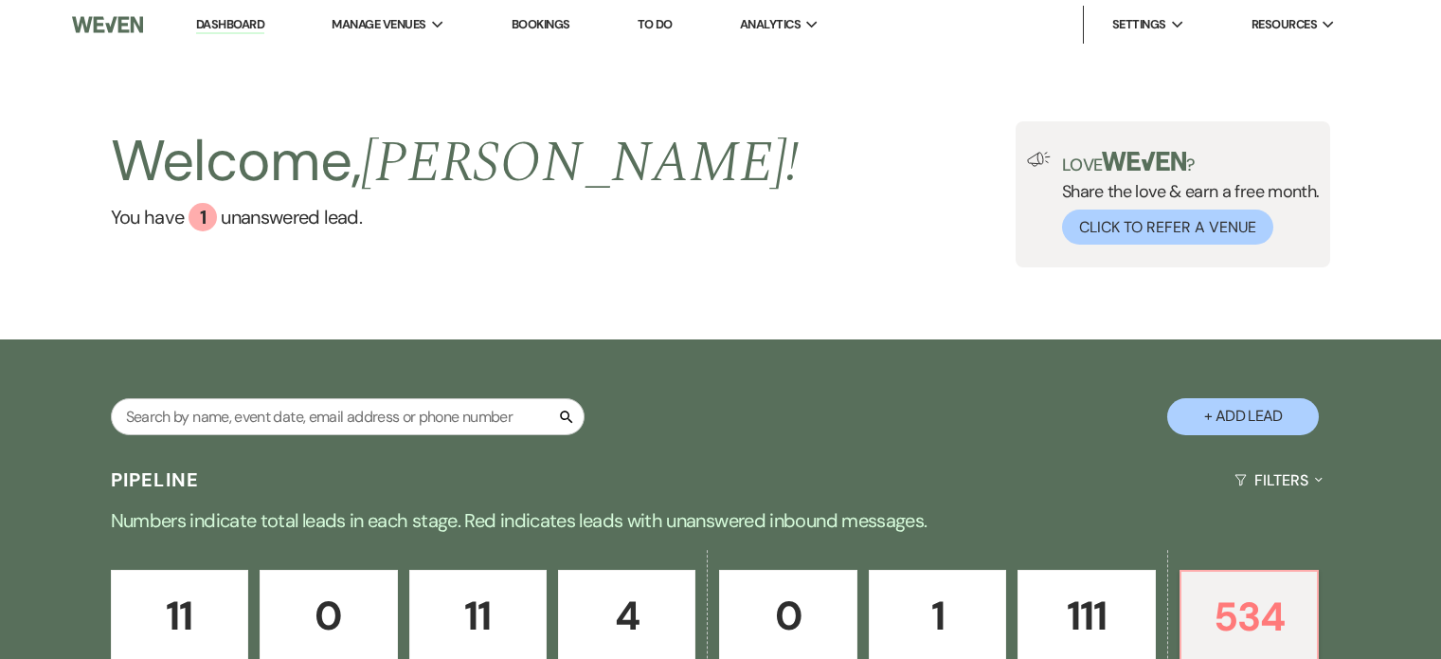
select select "8"
select select "5"
select select "8"
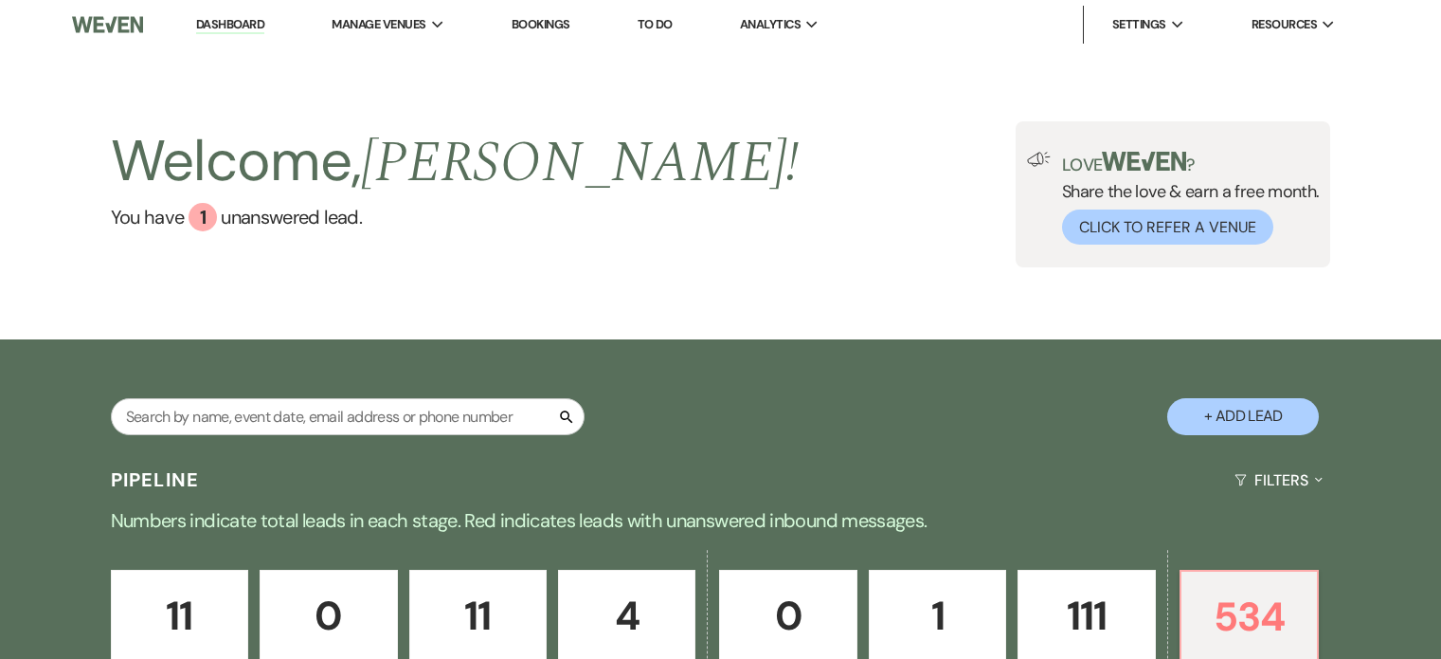
select select "8"
select select "5"
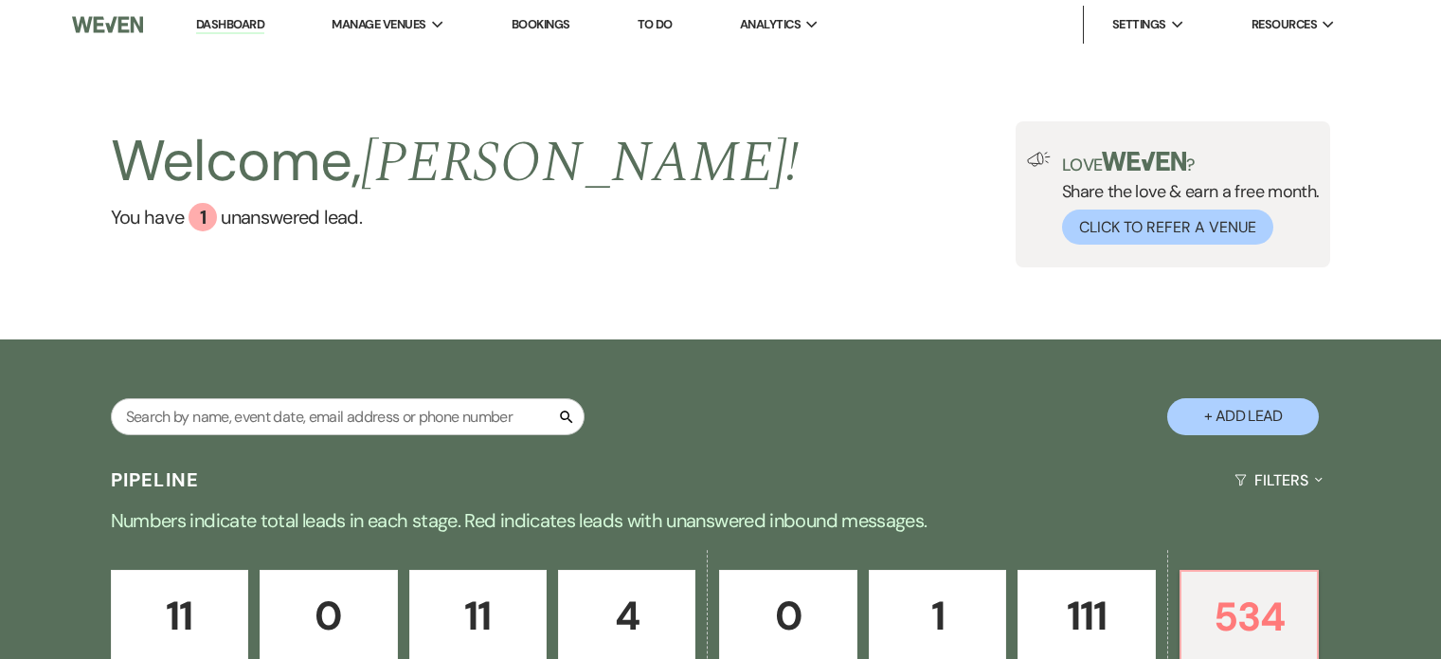
select select "8"
select select "6"
select select "8"
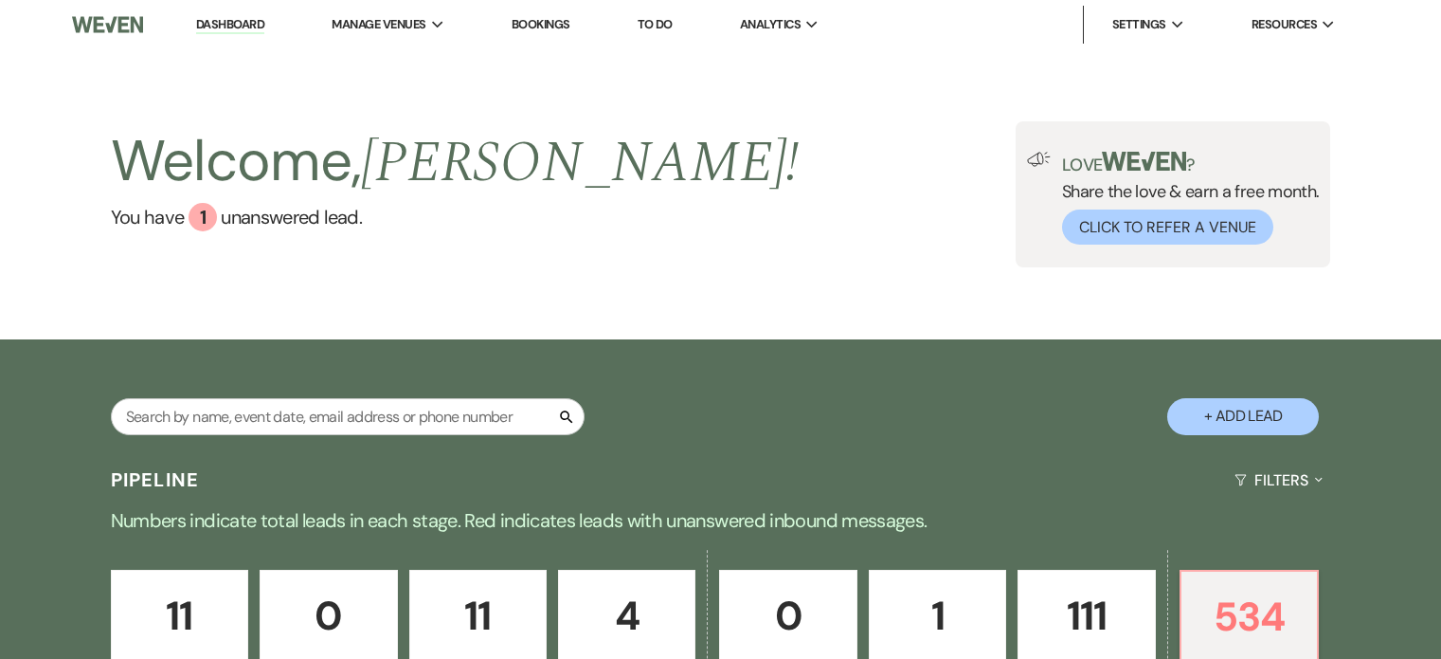
select select "8"
select select "10"
select select "8"
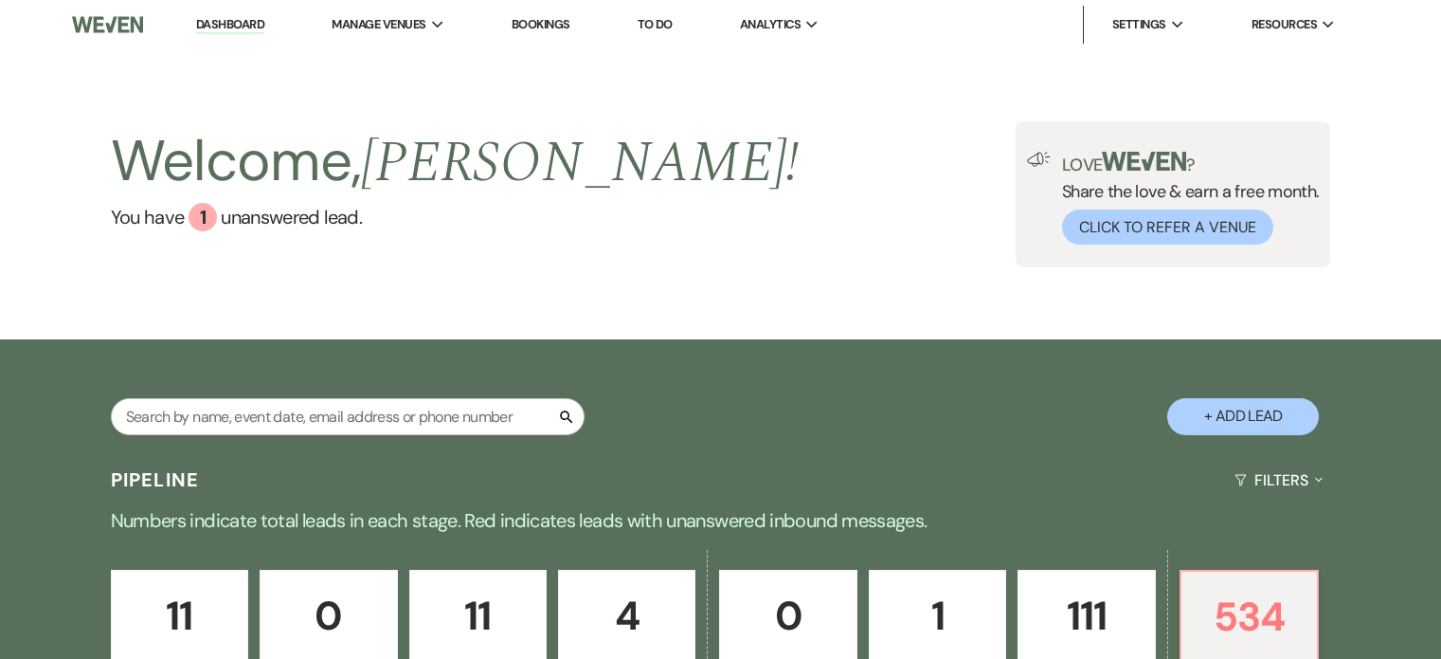
select select "8"
select select "6"
select select "8"
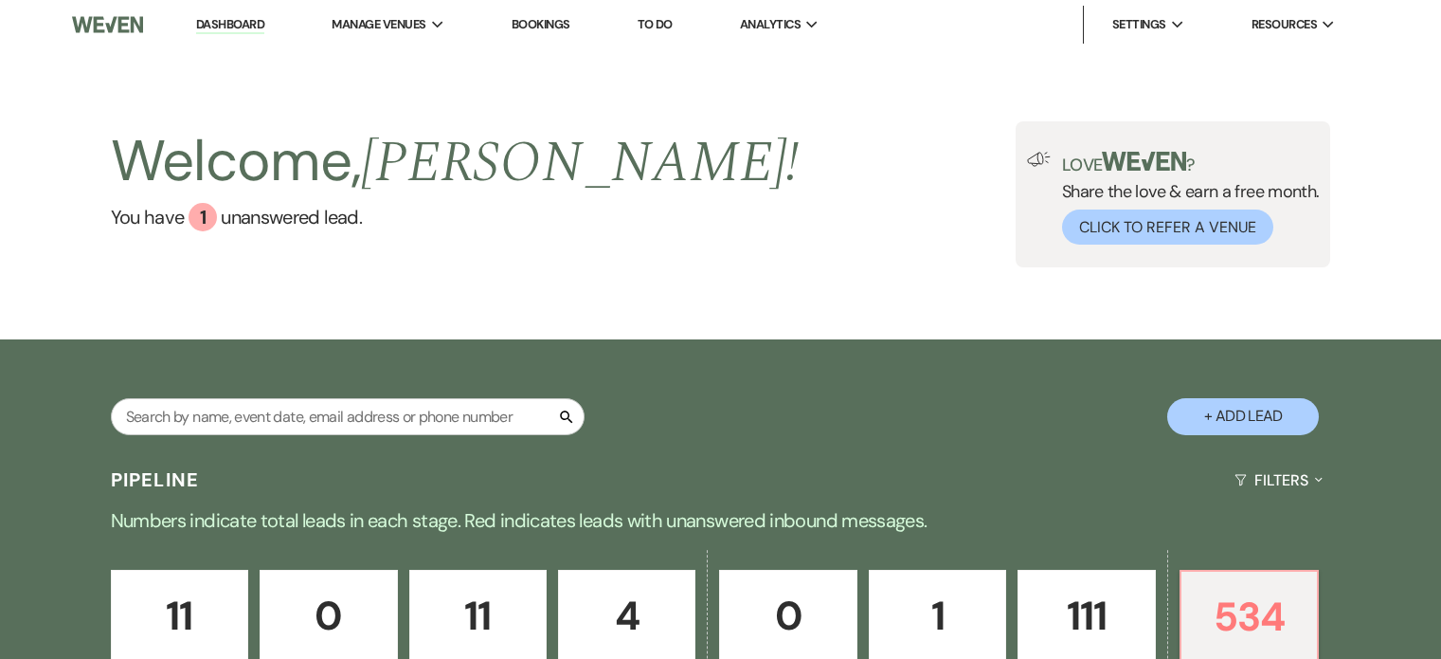
select select "5"
select select "8"
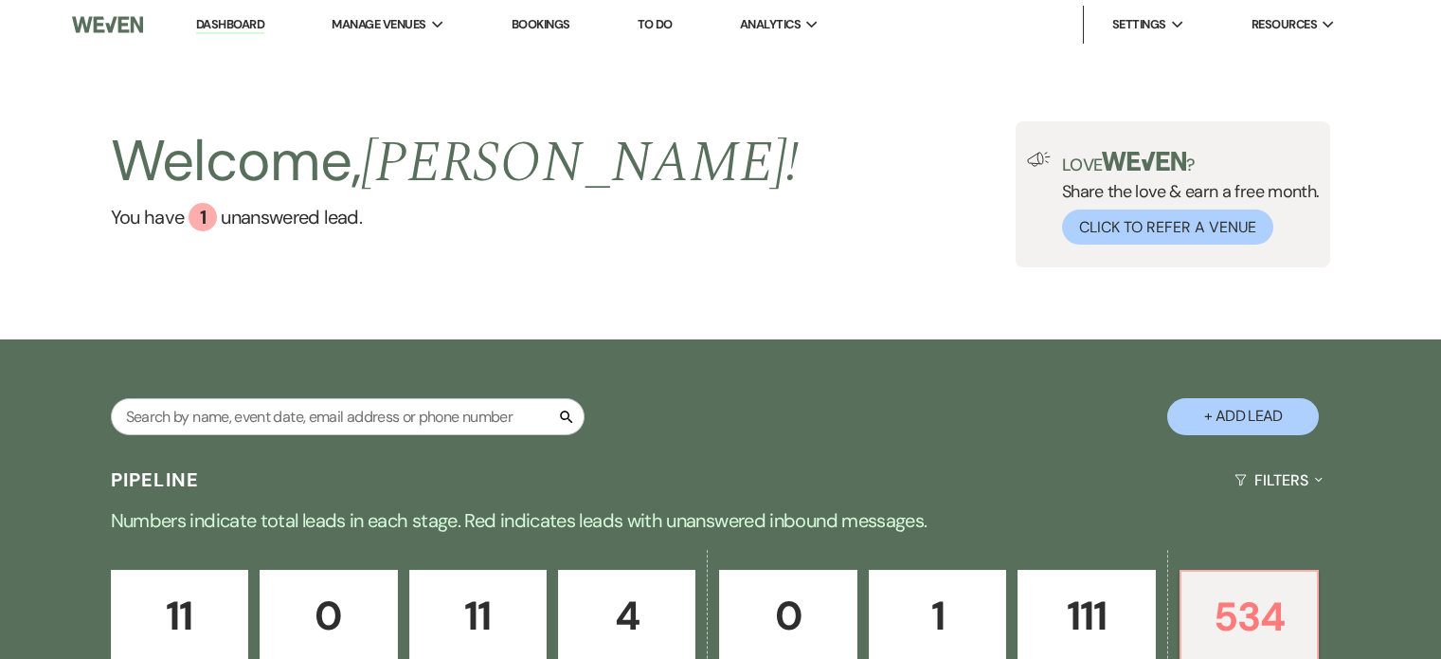
select select "8"
select select "5"
select select "8"
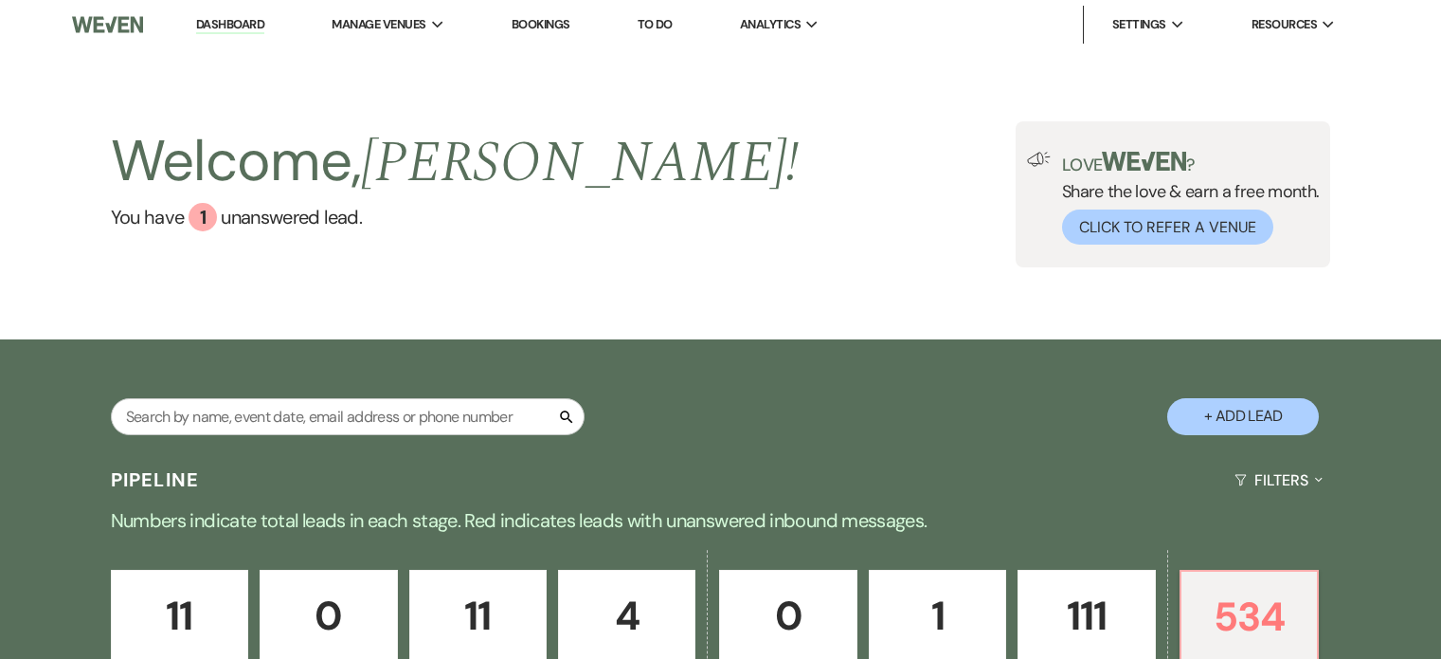
select select "8"
select select "5"
select select "8"
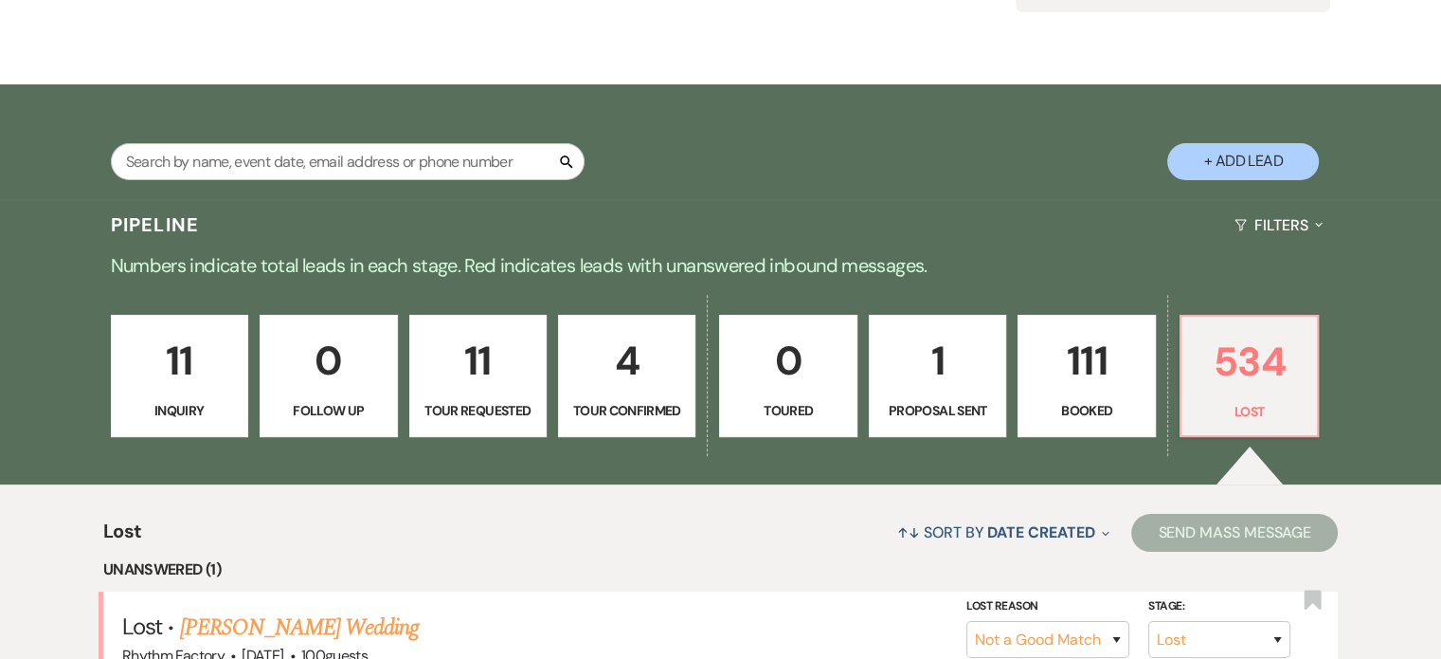
scroll to position [379, 0]
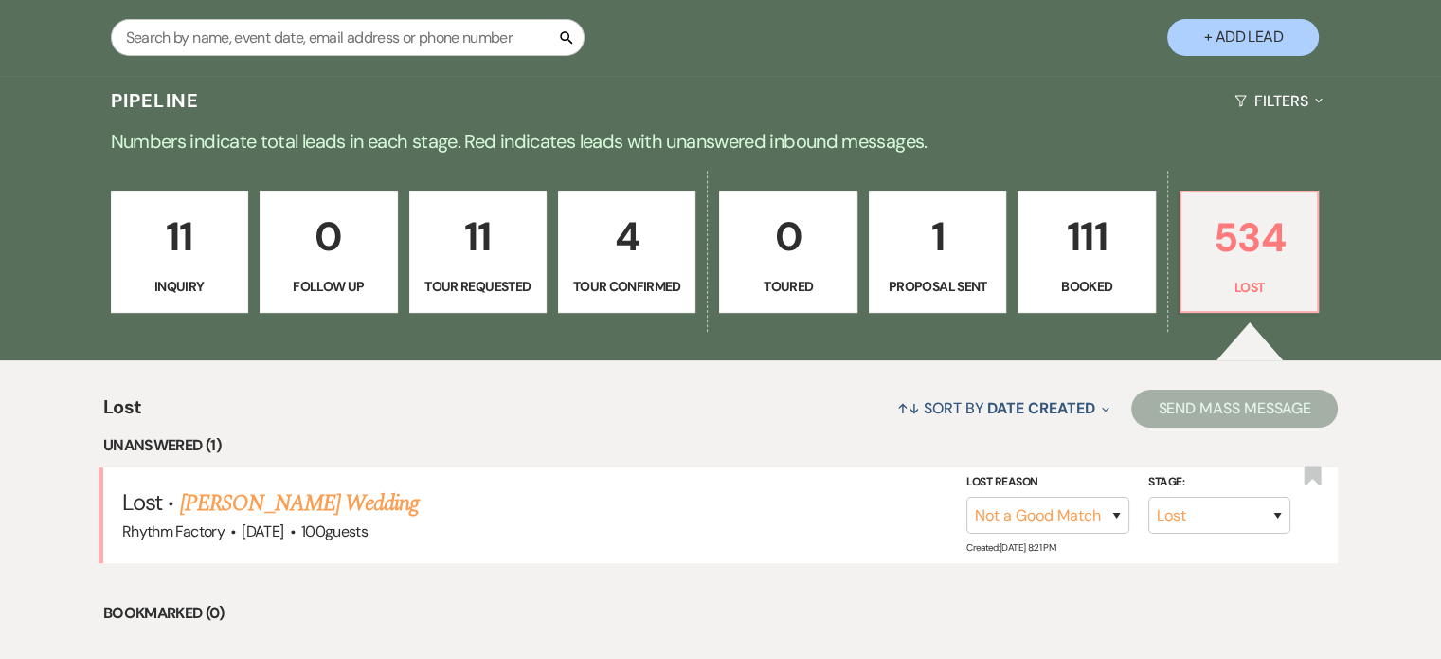
click at [187, 233] on p "11" at bounding box center [179, 236] width 113 height 63
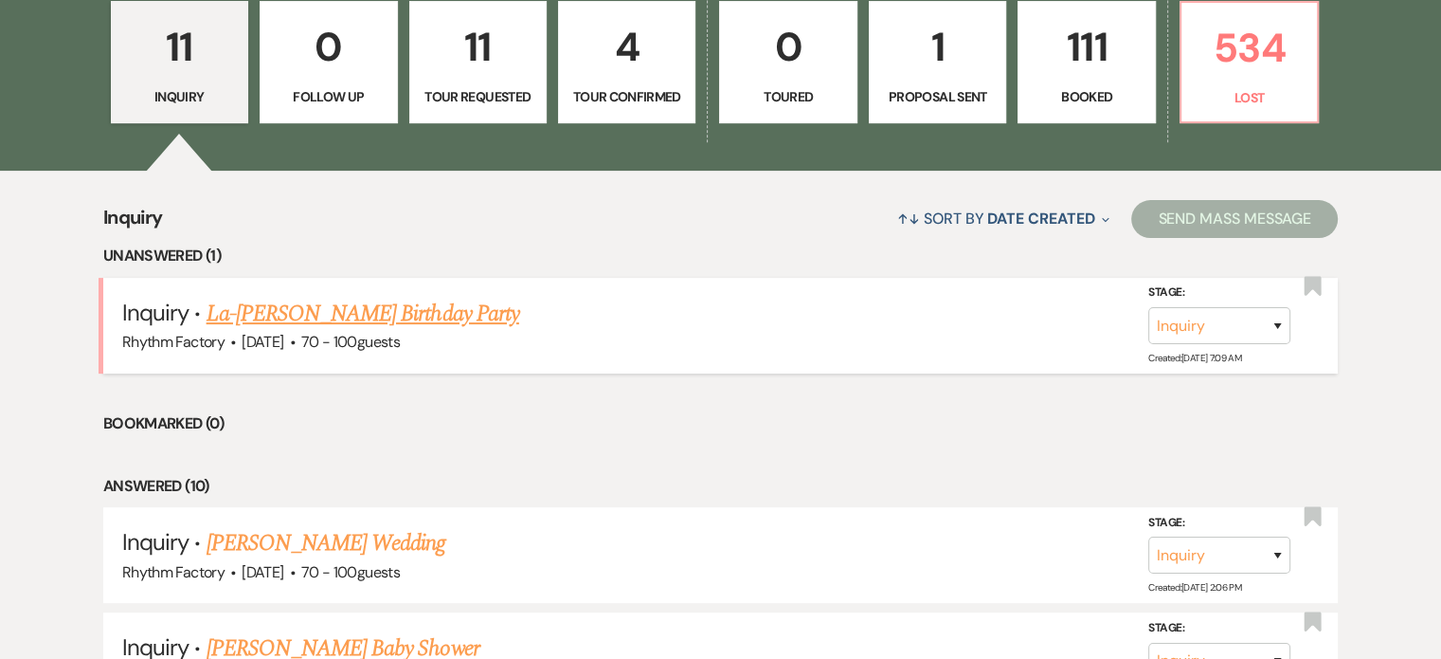
click at [352, 320] on link "La-[PERSON_NAME] Birthday Party" at bounding box center [363, 314] width 313 height 34
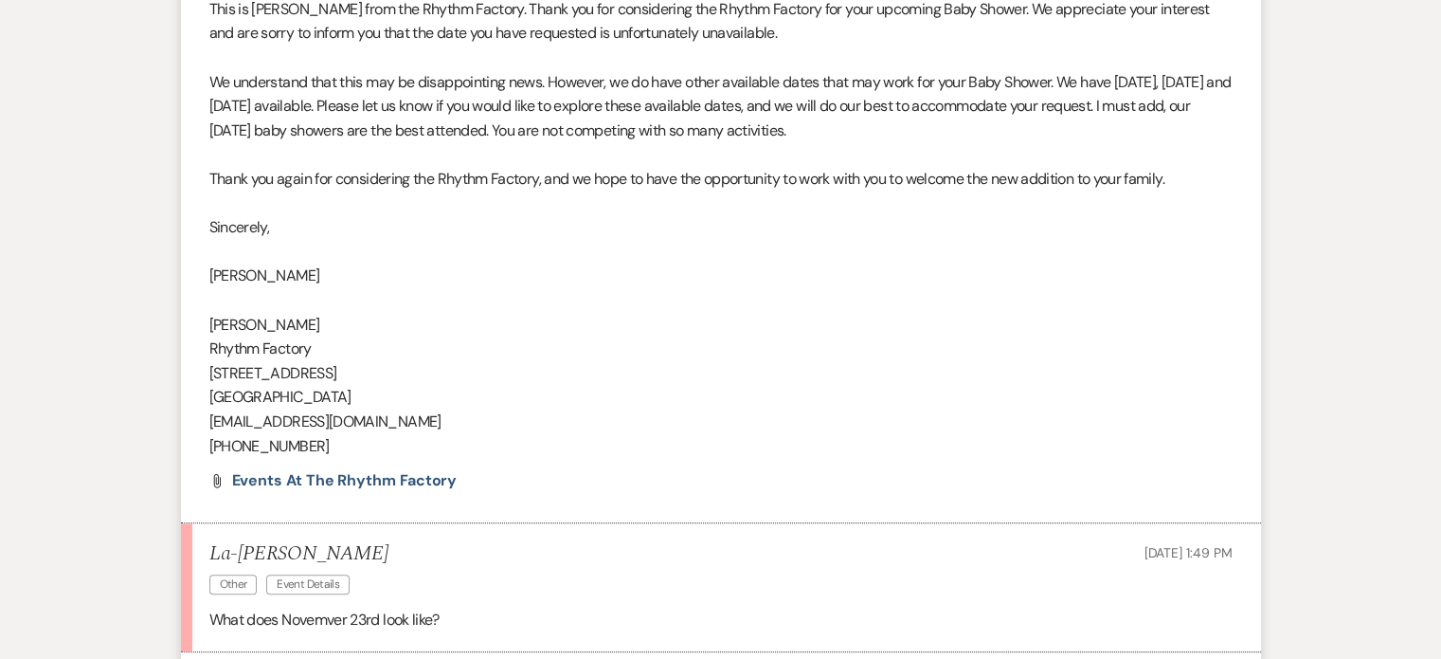
scroll to position [2143, 0]
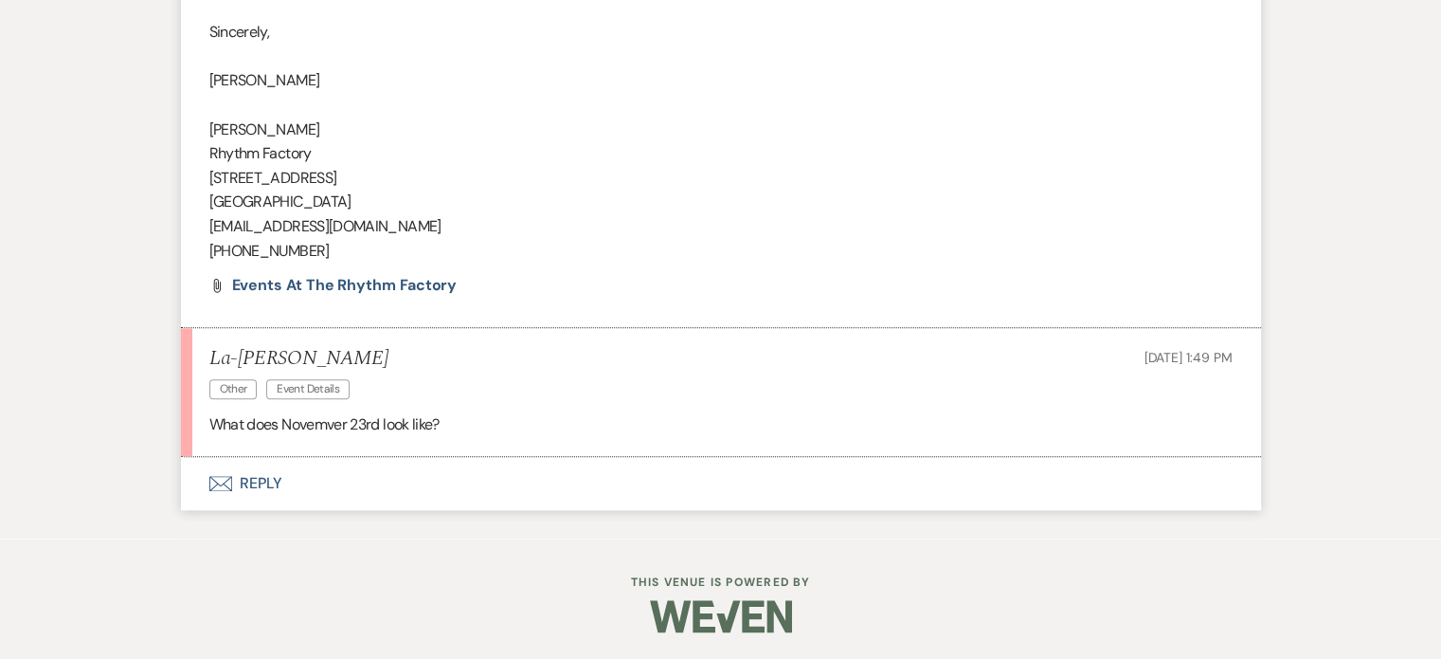
click at [246, 483] on button "Envelope Reply" at bounding box center [721, 483] width 1080 height 53
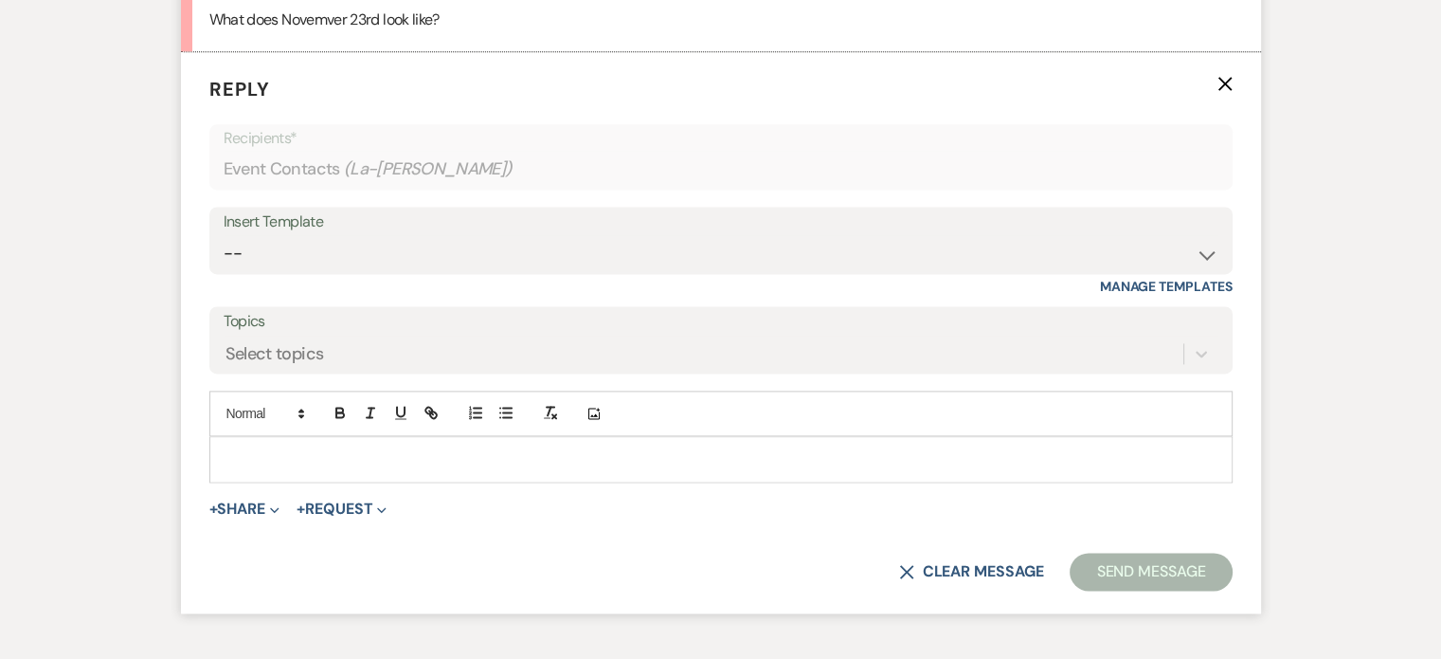
scroll to position [2550, 0]
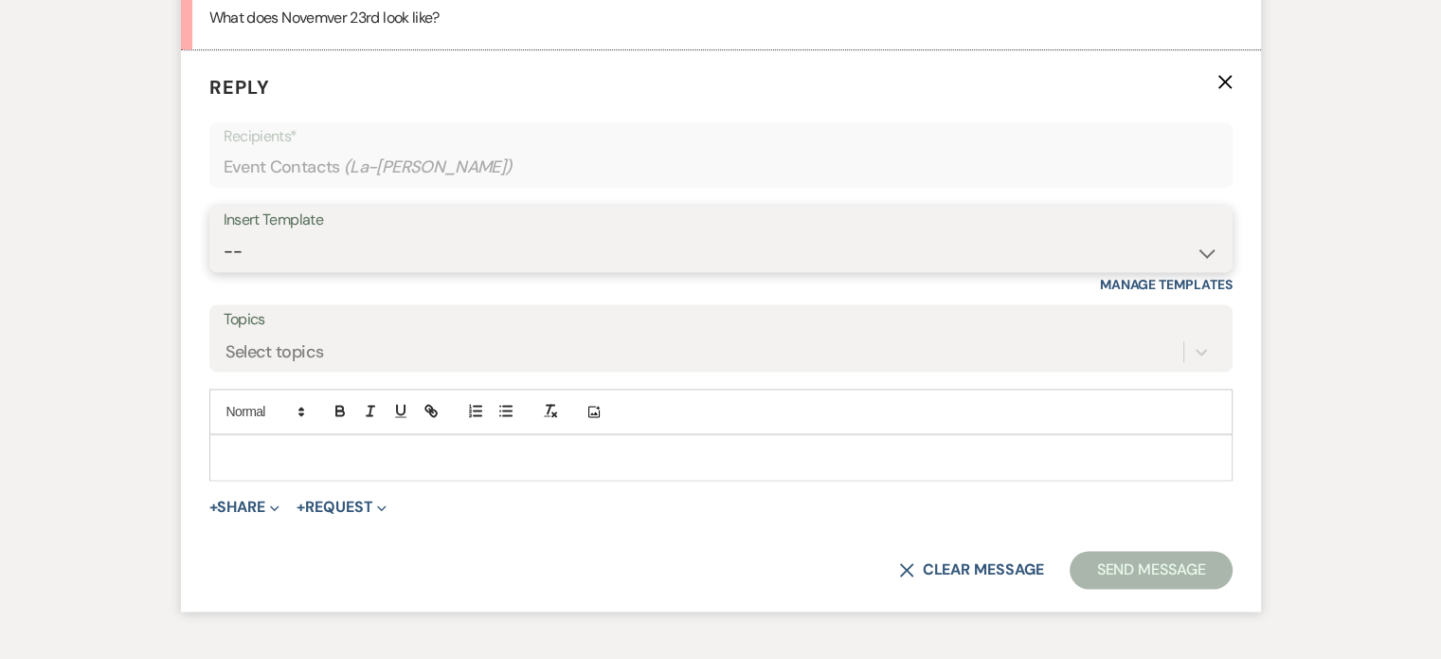
click at [1207, 254] on select "-- Available Date I want PRICE More detail to give price Use our decor Wedding …" at bounding box center [721, 251] width 995 height 37
click at [224, 233] on select "-- Available Date I want PRICE More detail to give price Use our decor Wedding …" at bounding box center [721, 251] width 995 height 37
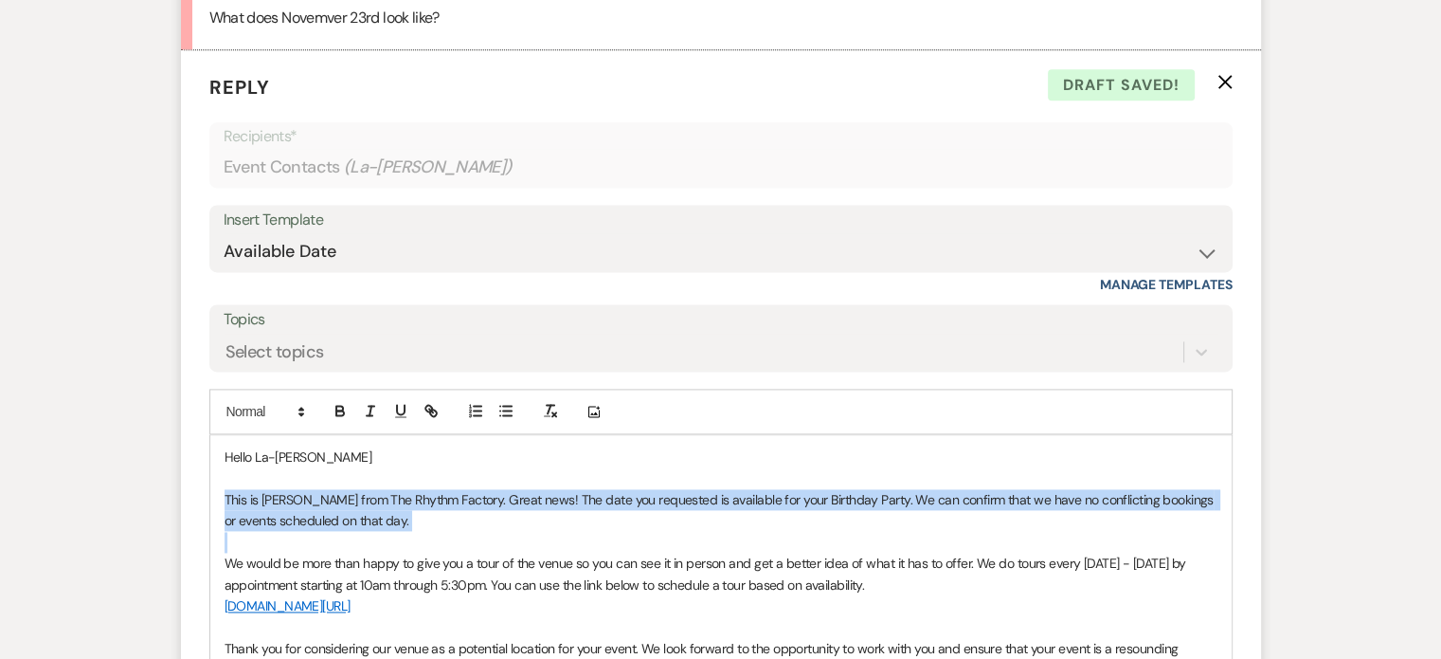
drag, startPoint x: 226, startPoint y: 496, endPoint x: 401, endPoint y: 534, distance: 179.6
click at [401, 534] on div "Hello La-[PERSON_NAME] This is [PERSON_NAME] from The Rhythm Factory. Great new…" at bounding box center [720, 594] width 1021 height 319
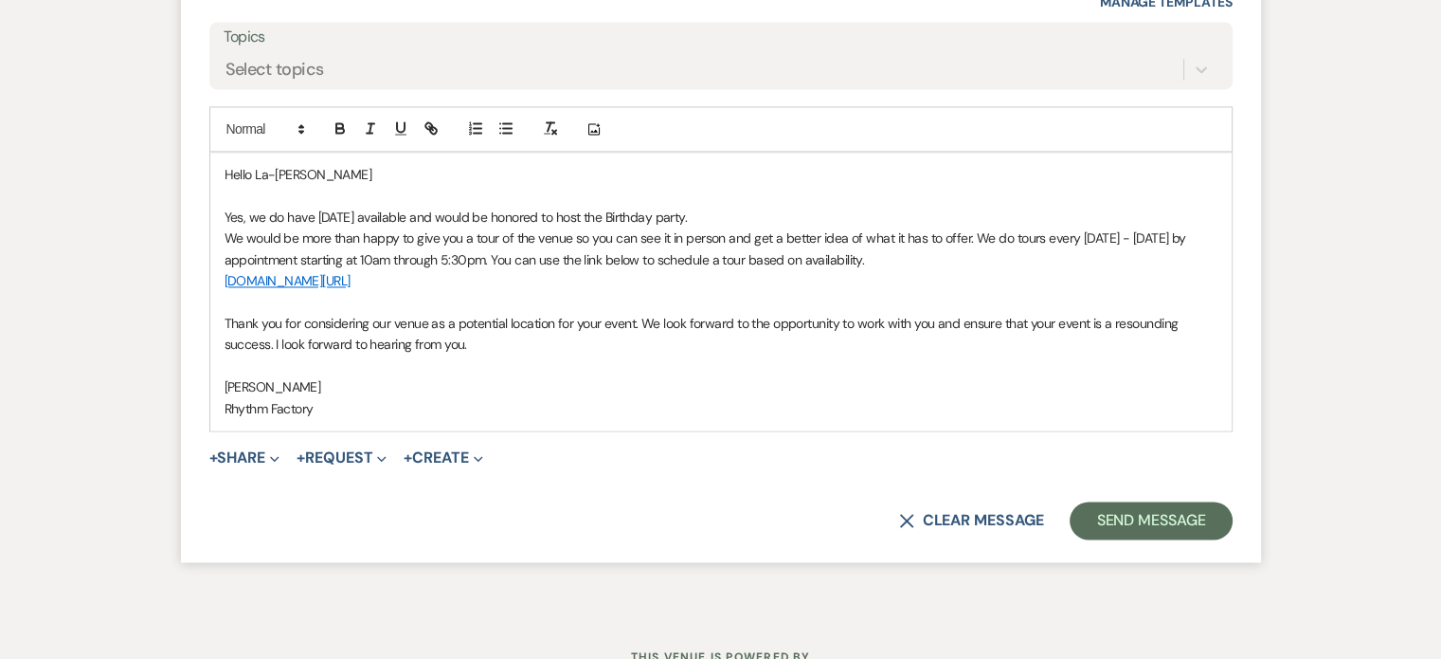
scroll to position [2834, 0]
click at [1153, 506] on button "Send Message" at bounding box center [1151, 518] width 162 height 38
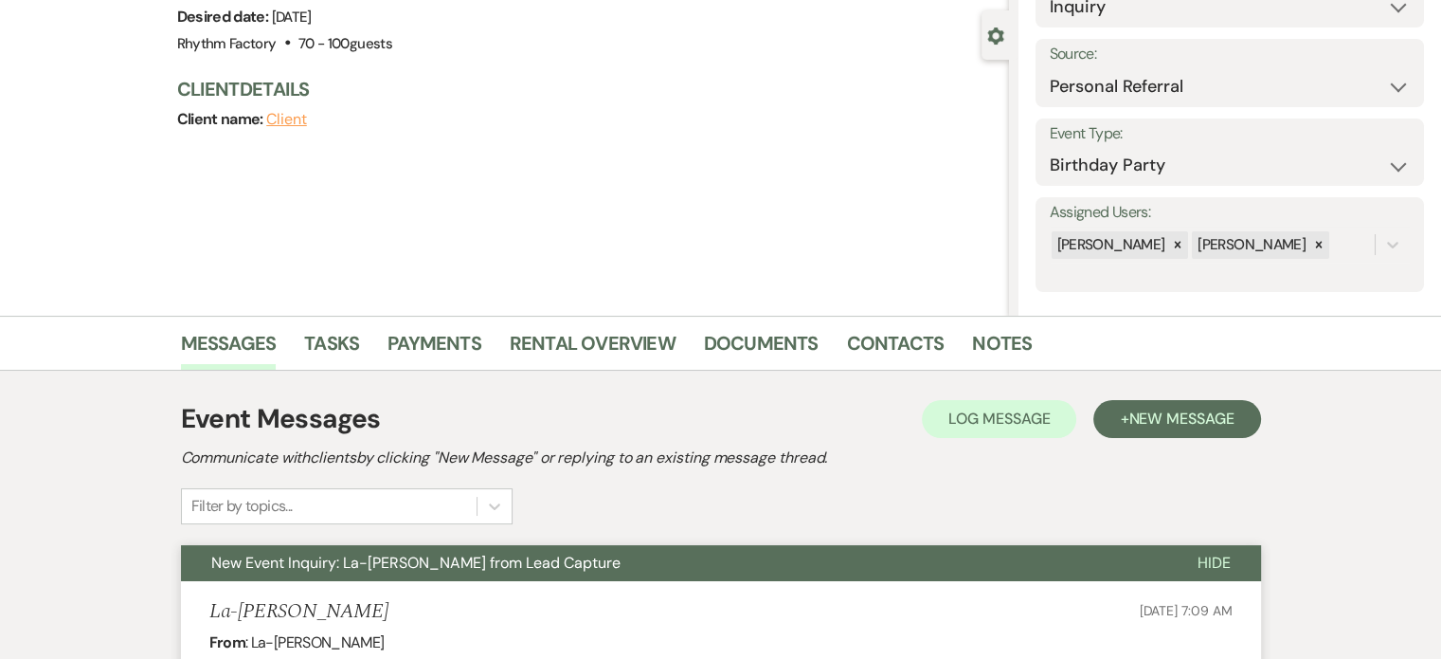
scroll to position [0, 0]
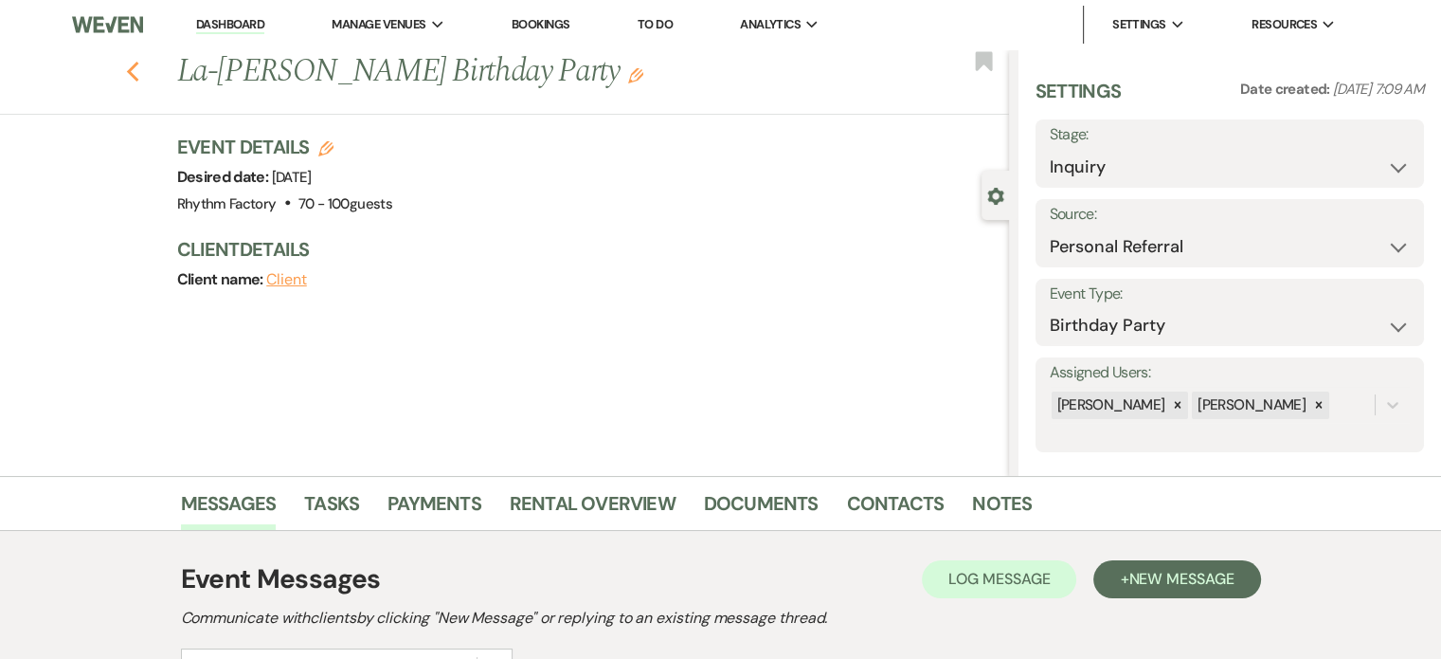
click at [135, 67] on icon "Previous" at bounding box center [133, 72] width 14 height 23
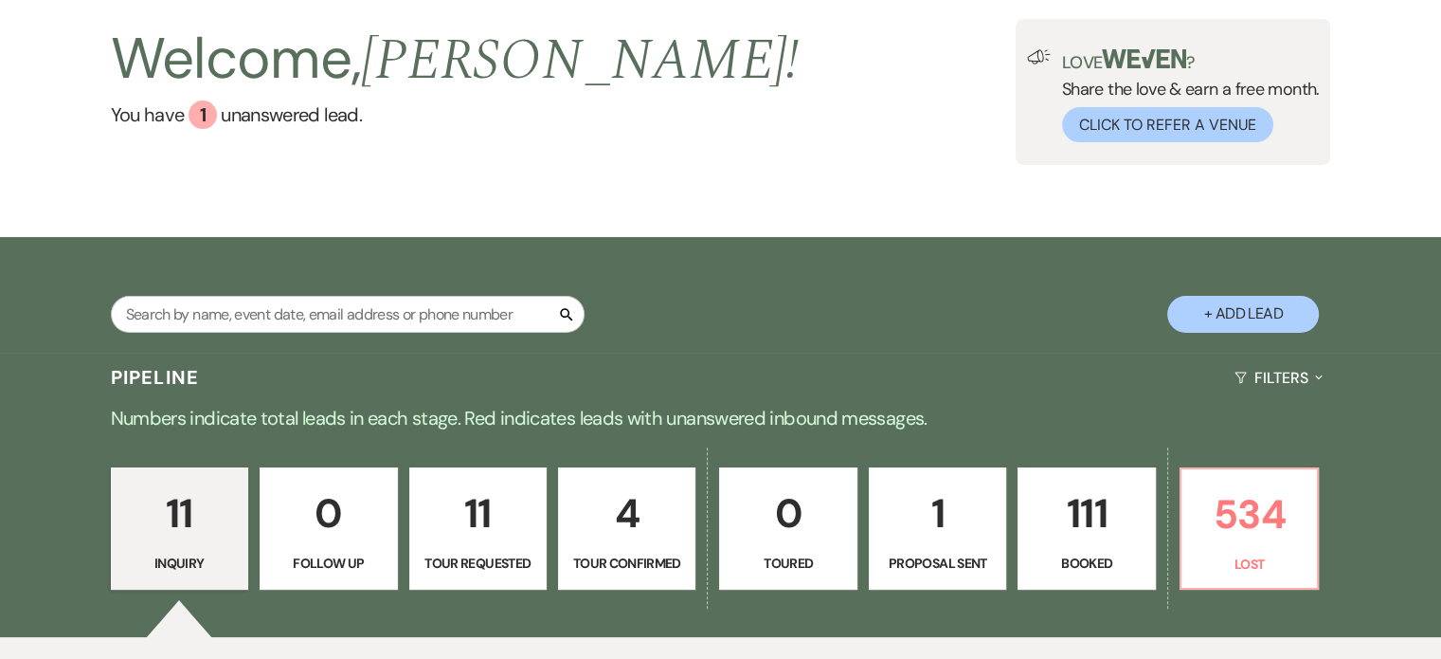
scroll to position [284, 0]
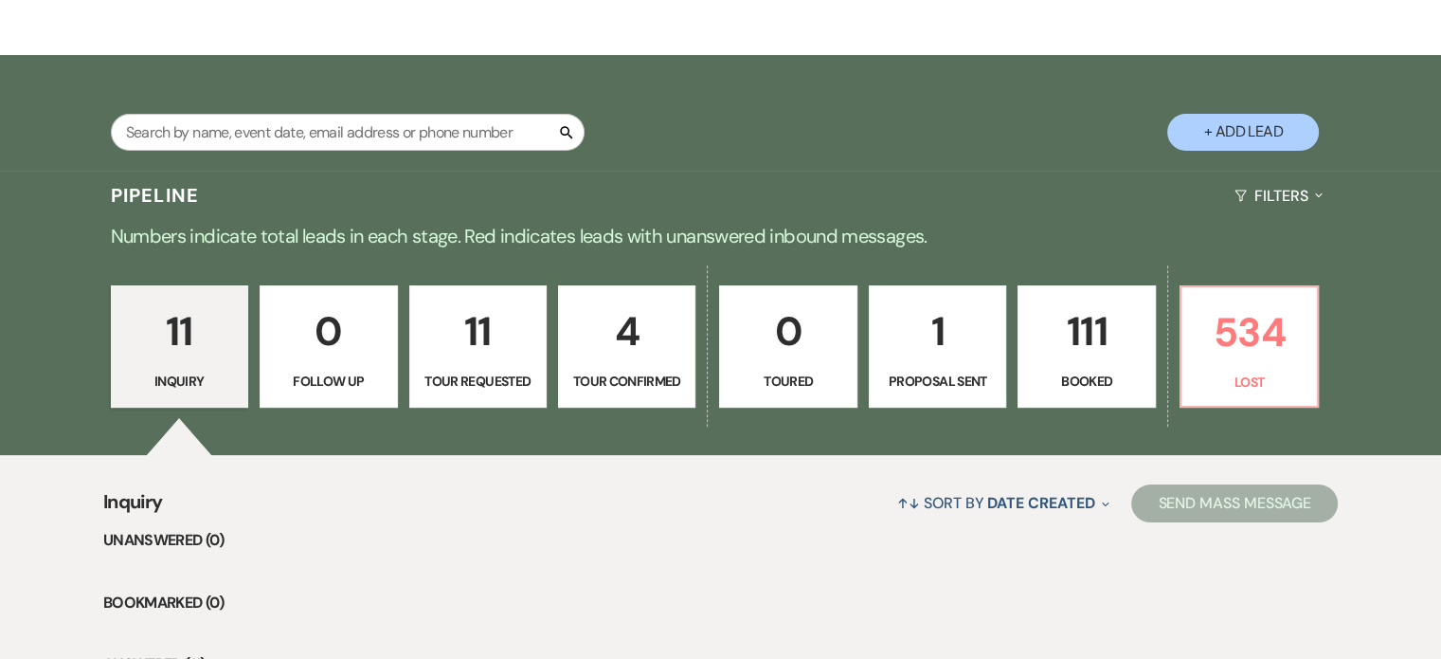
click at [1080, 337] on p "111" at bounding box center [1086, 330] width 113 height 63
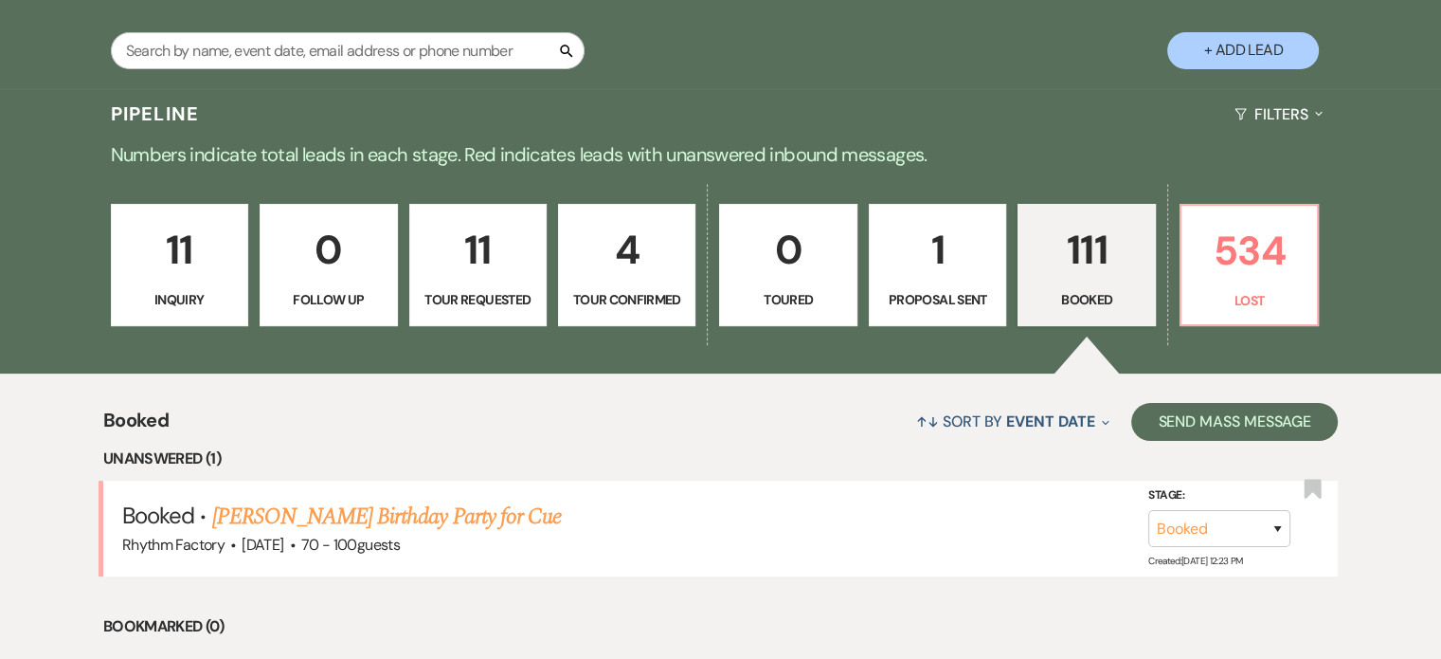
scroll to position [474, 0]
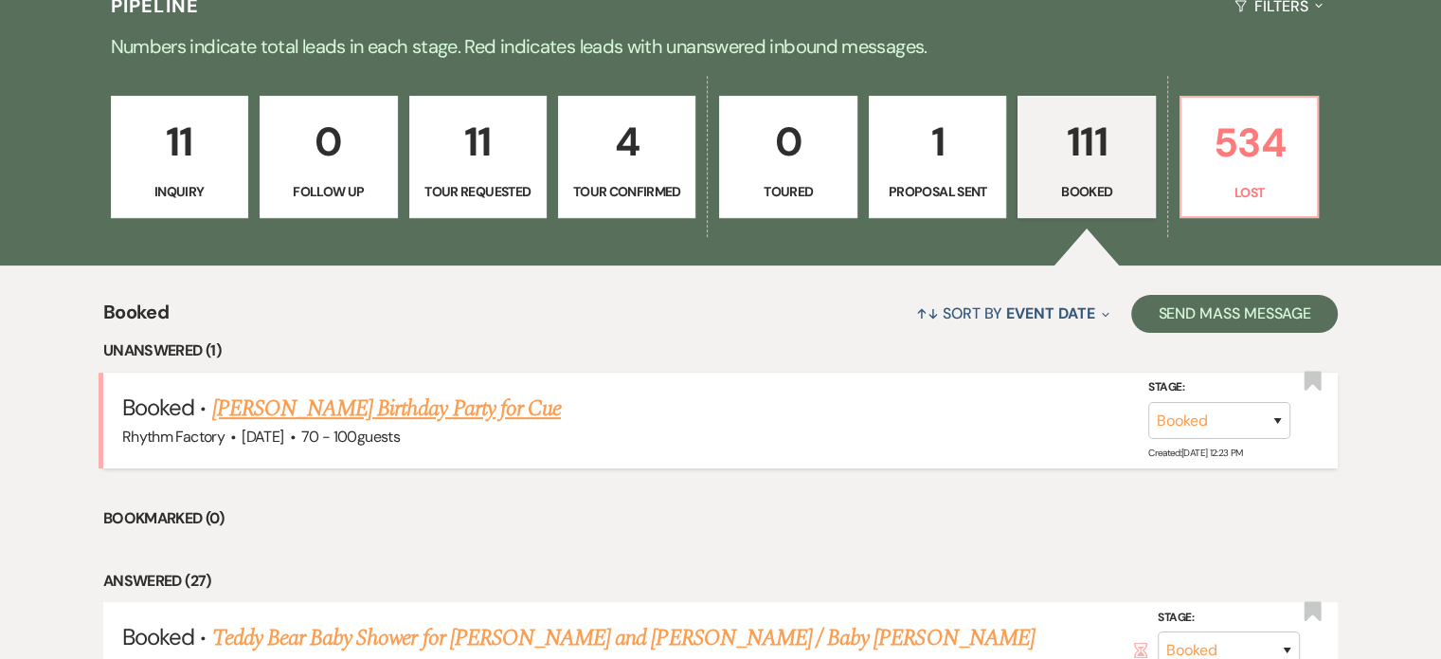
click at [429, 410] on link "[PERSON_NAME] Birthday Party for Cue" at bounding box center [386, 408] width 349 height 34
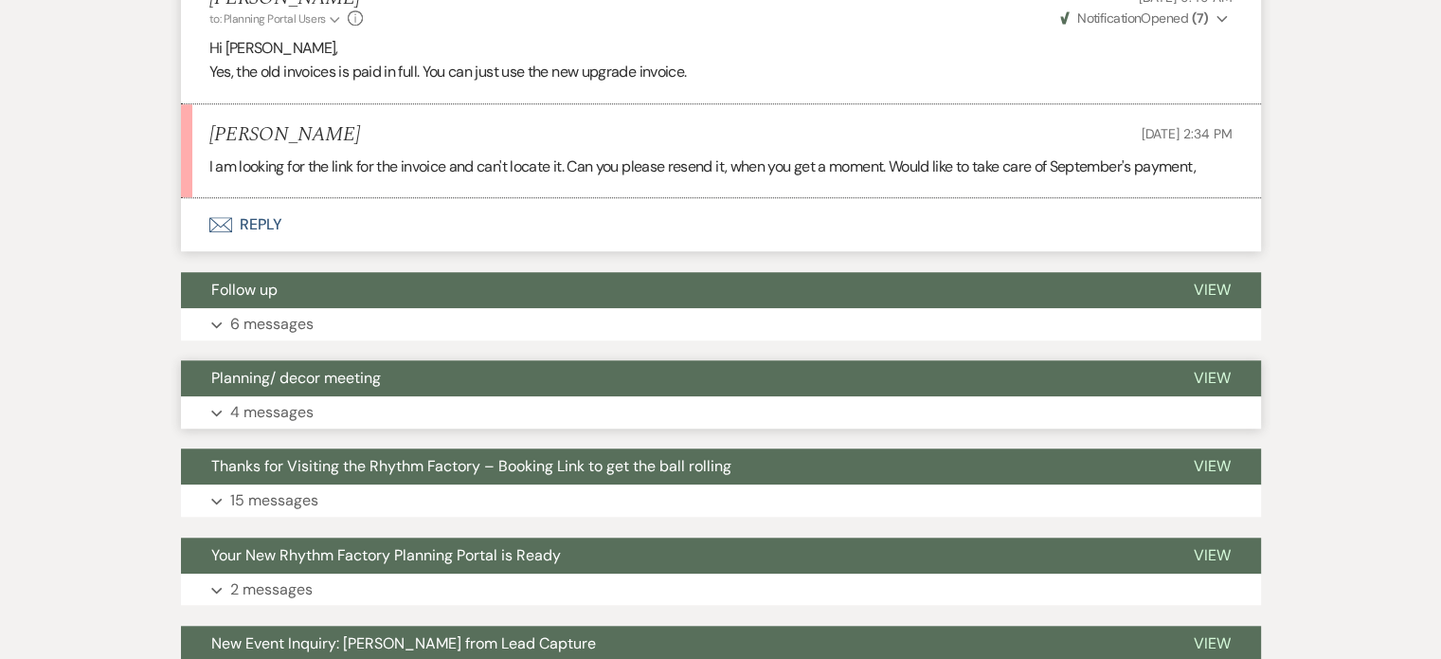
scroll to position [1421, 0]
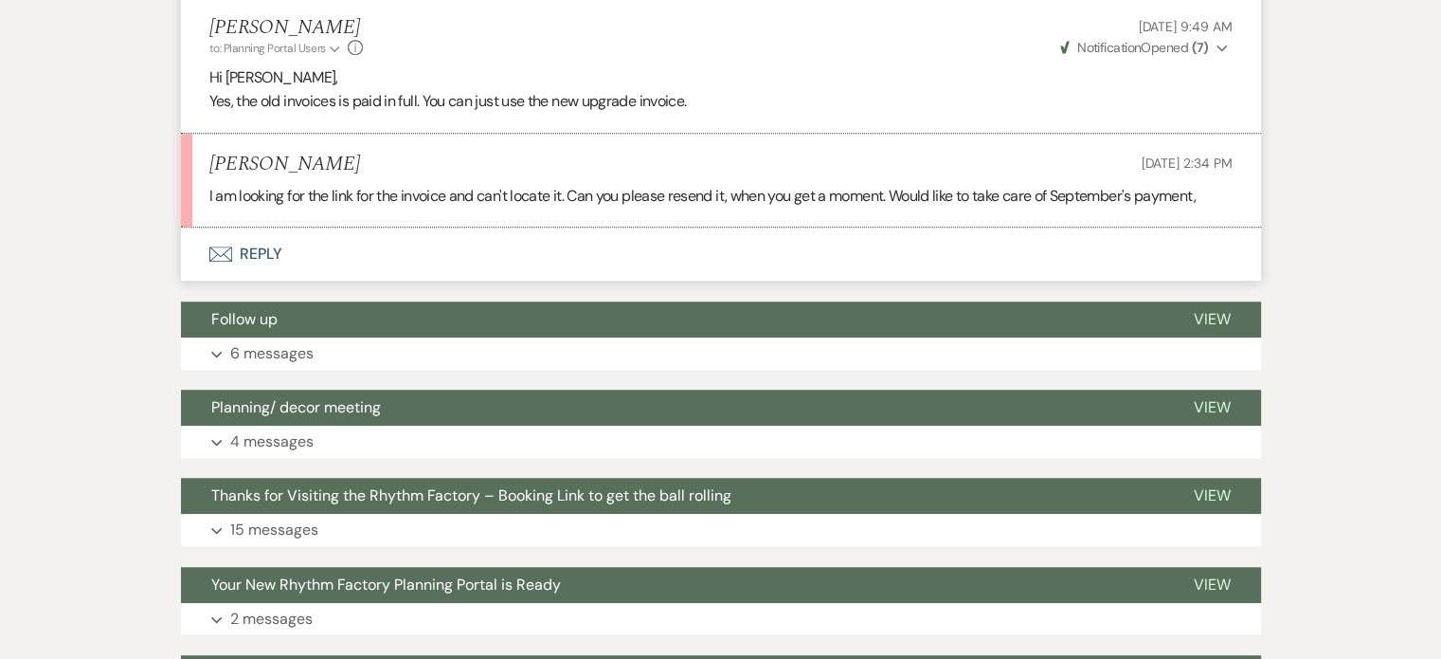
click at [262, 243] on button "Envelope Reply" at bounding box center [721, 253] width 1080 height 53
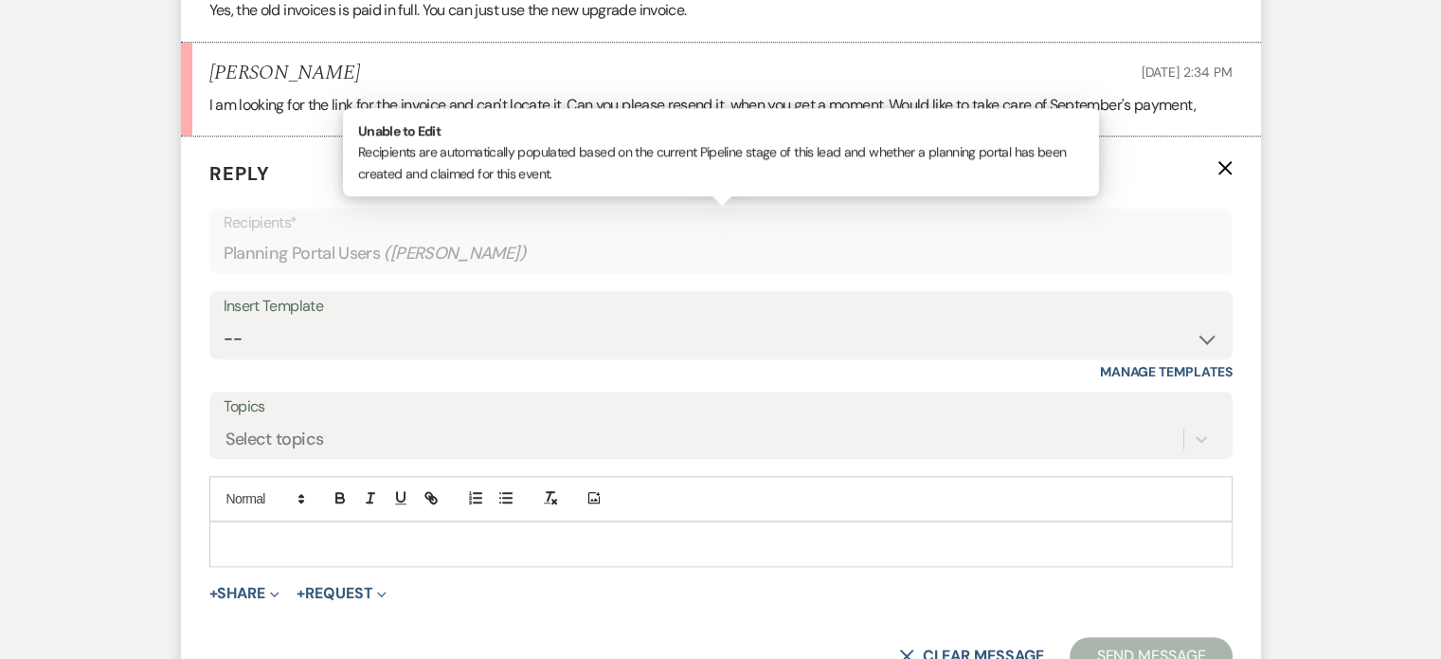
scroll to position [1513, 0]
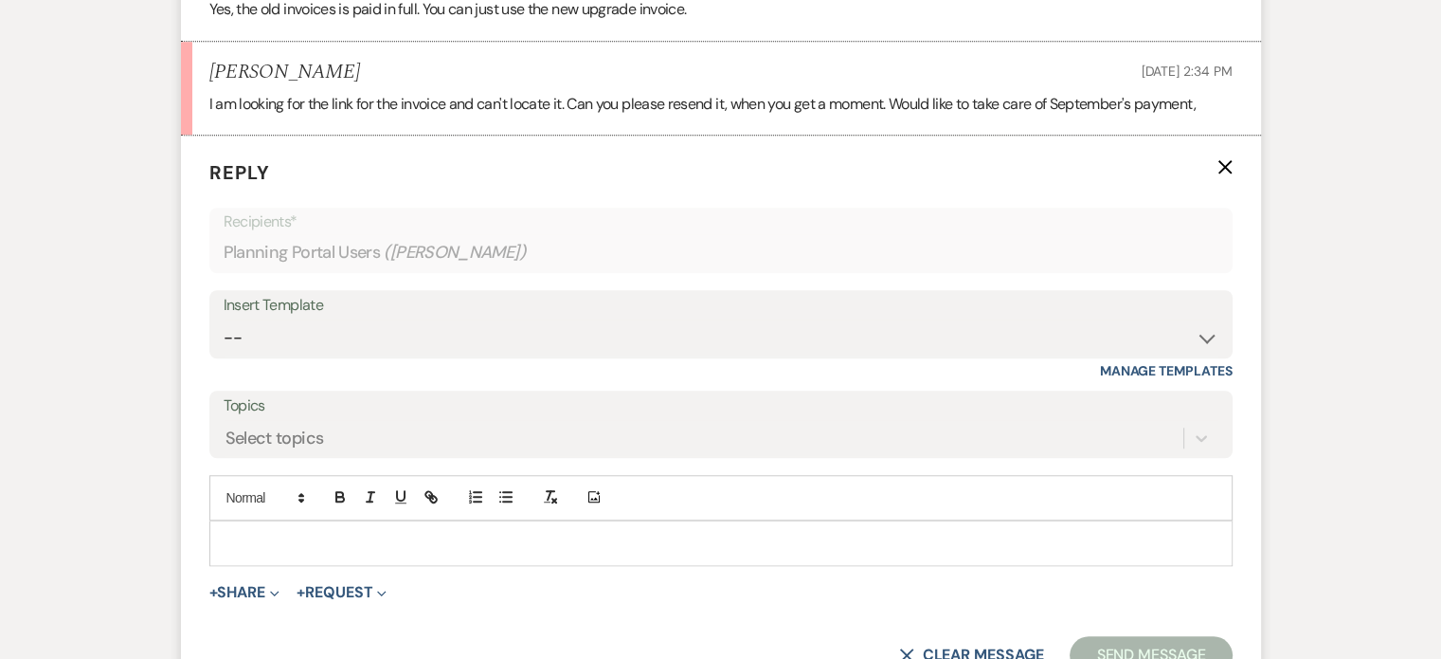
click at [273, 533] on p at bounding box center [721, 543] width 993 height 21
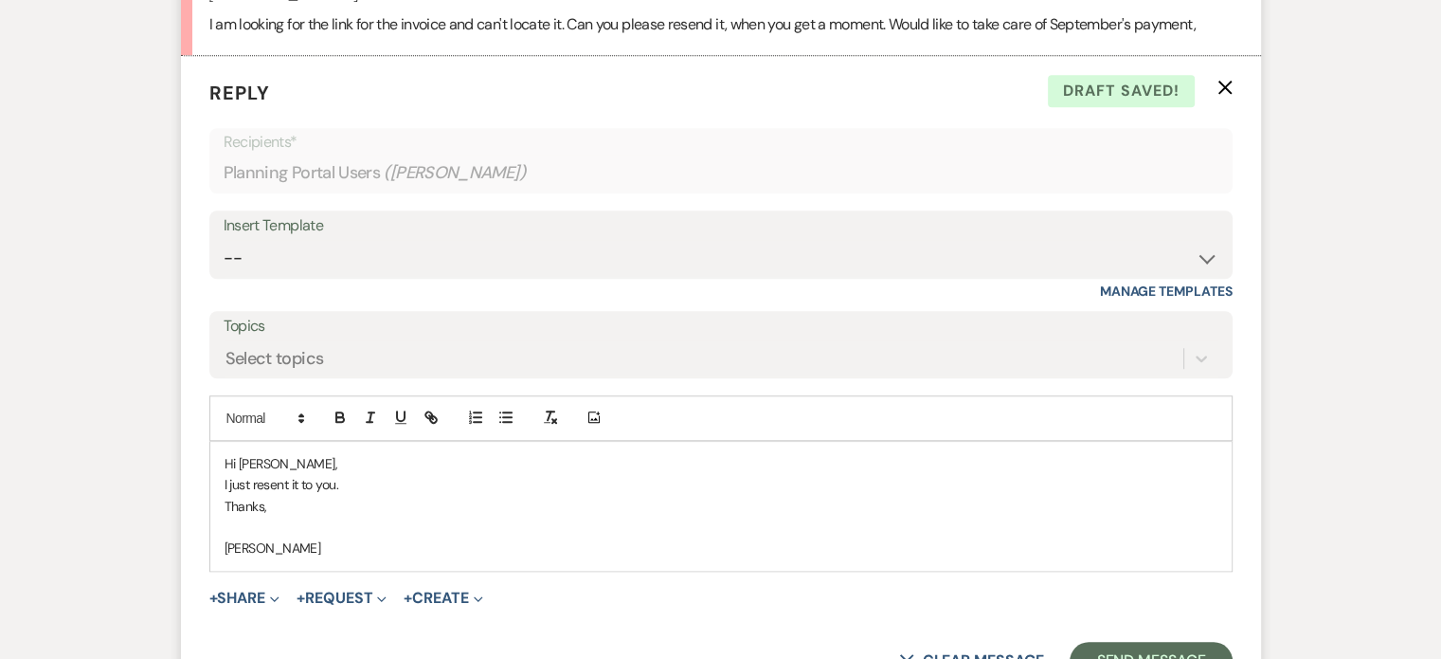
scroll to position [1703, 0]
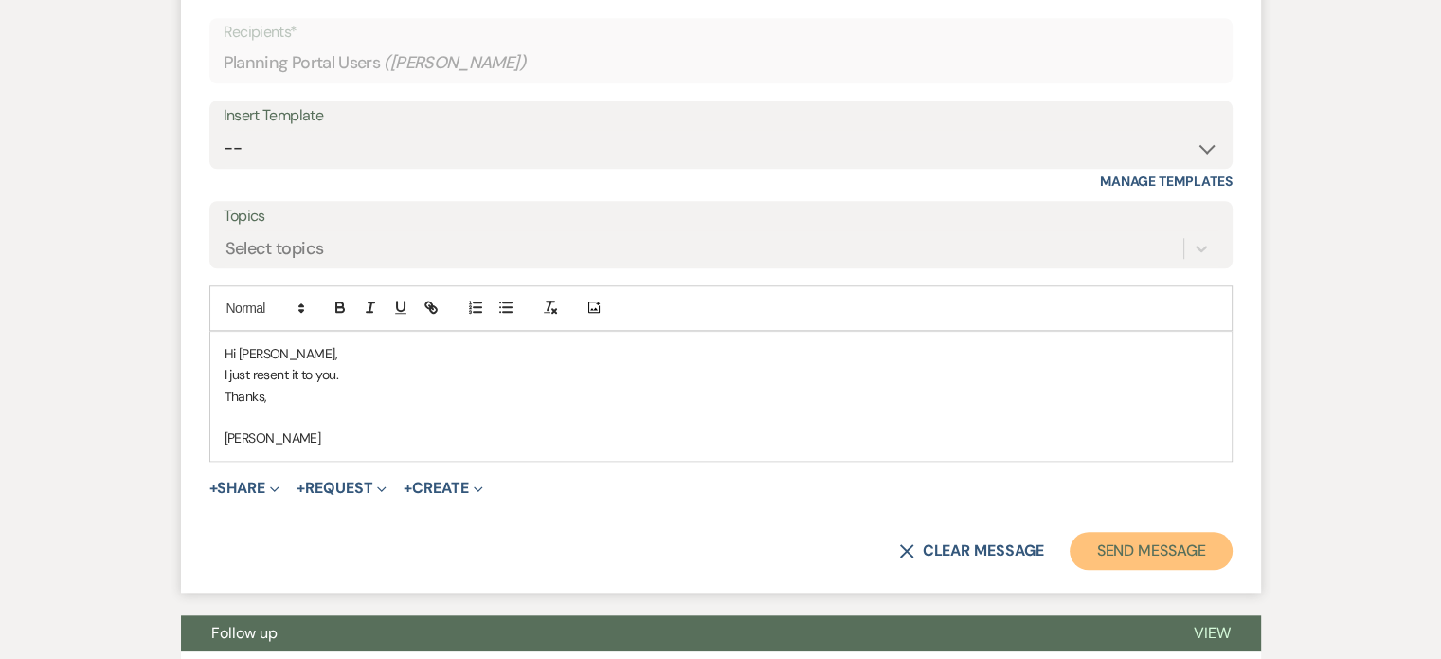
click at [1186, 556] on button "Send Message" at bounding box center [1151, 551] width 162 height 38
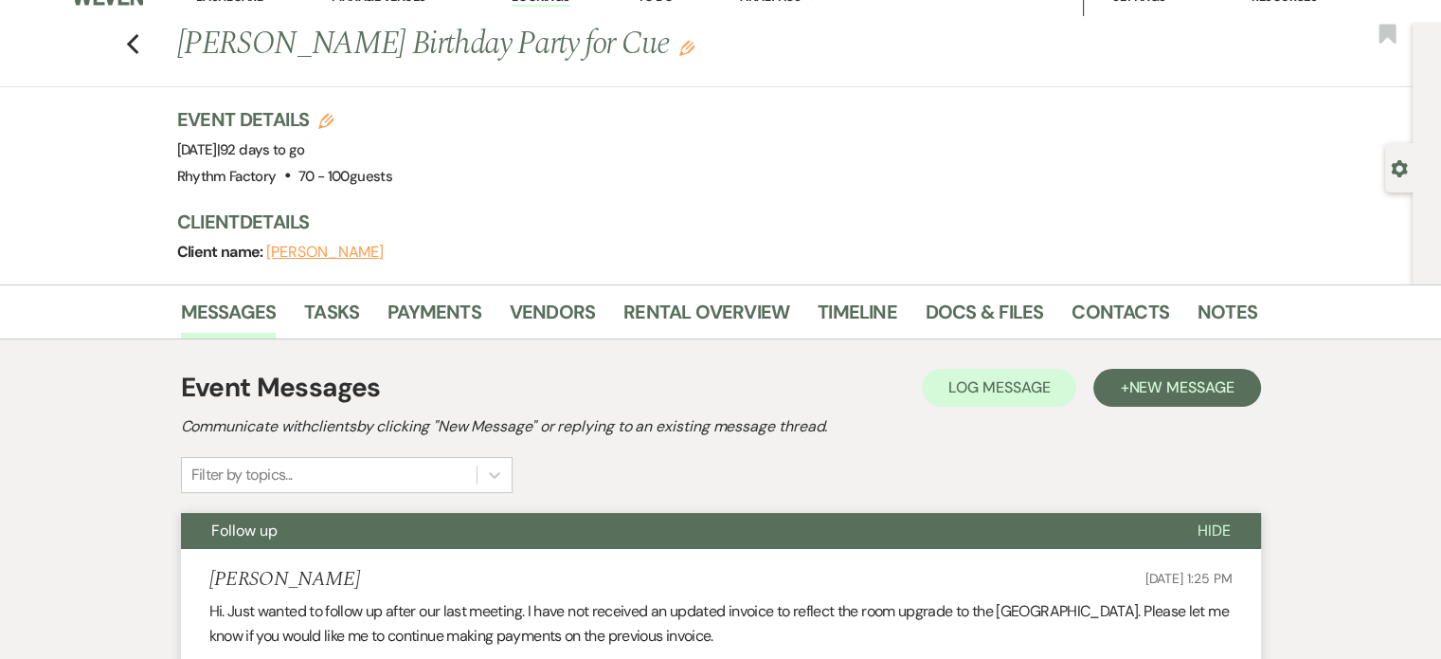
scroll to position [0, 0]
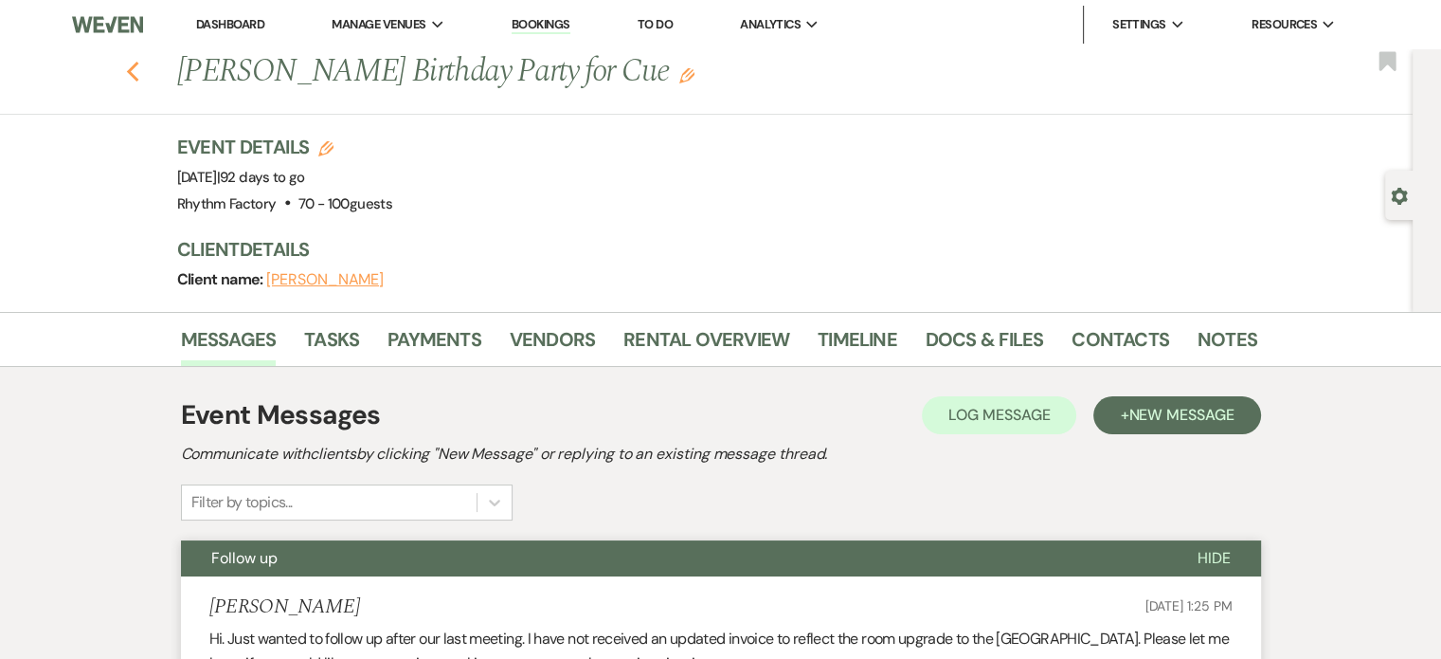
click at [140, 75] on icon "Previous" at bounding box center [133, 72] width 14 height 23
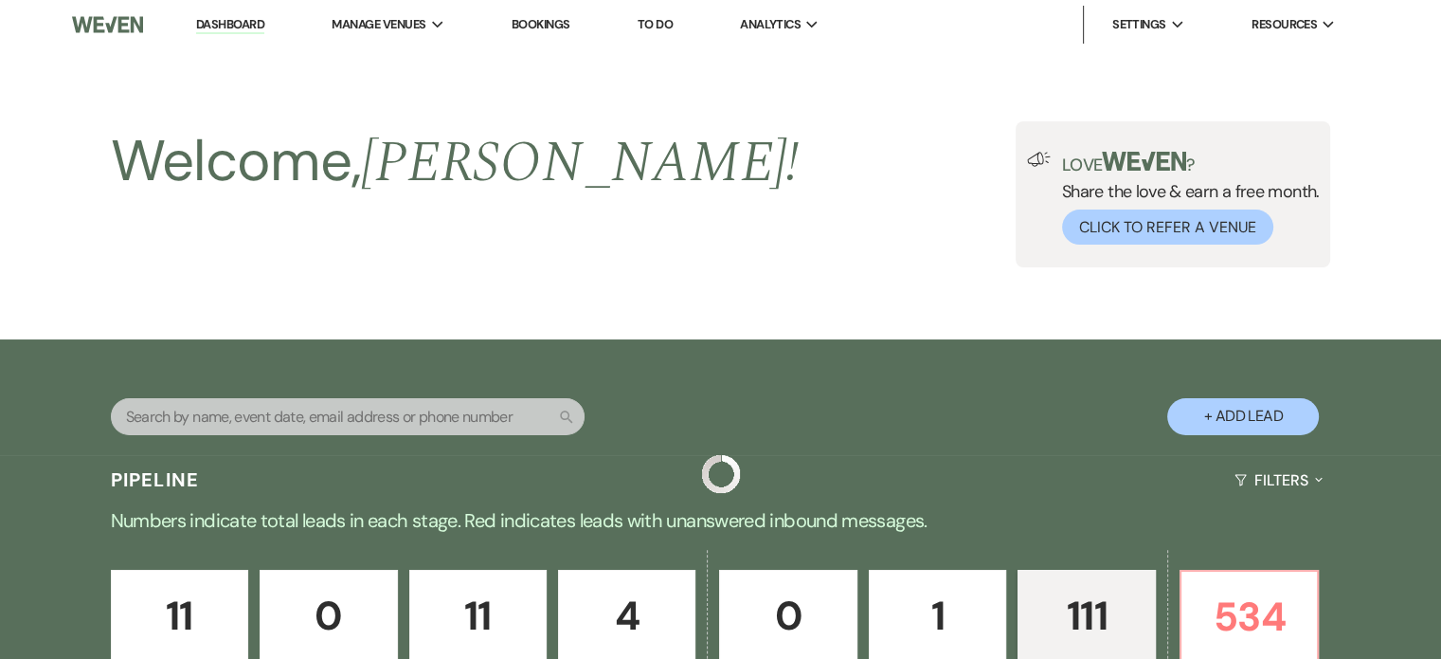
scroll to position [474, 0]
